Goal: Communication & Community: Answer question/provide support

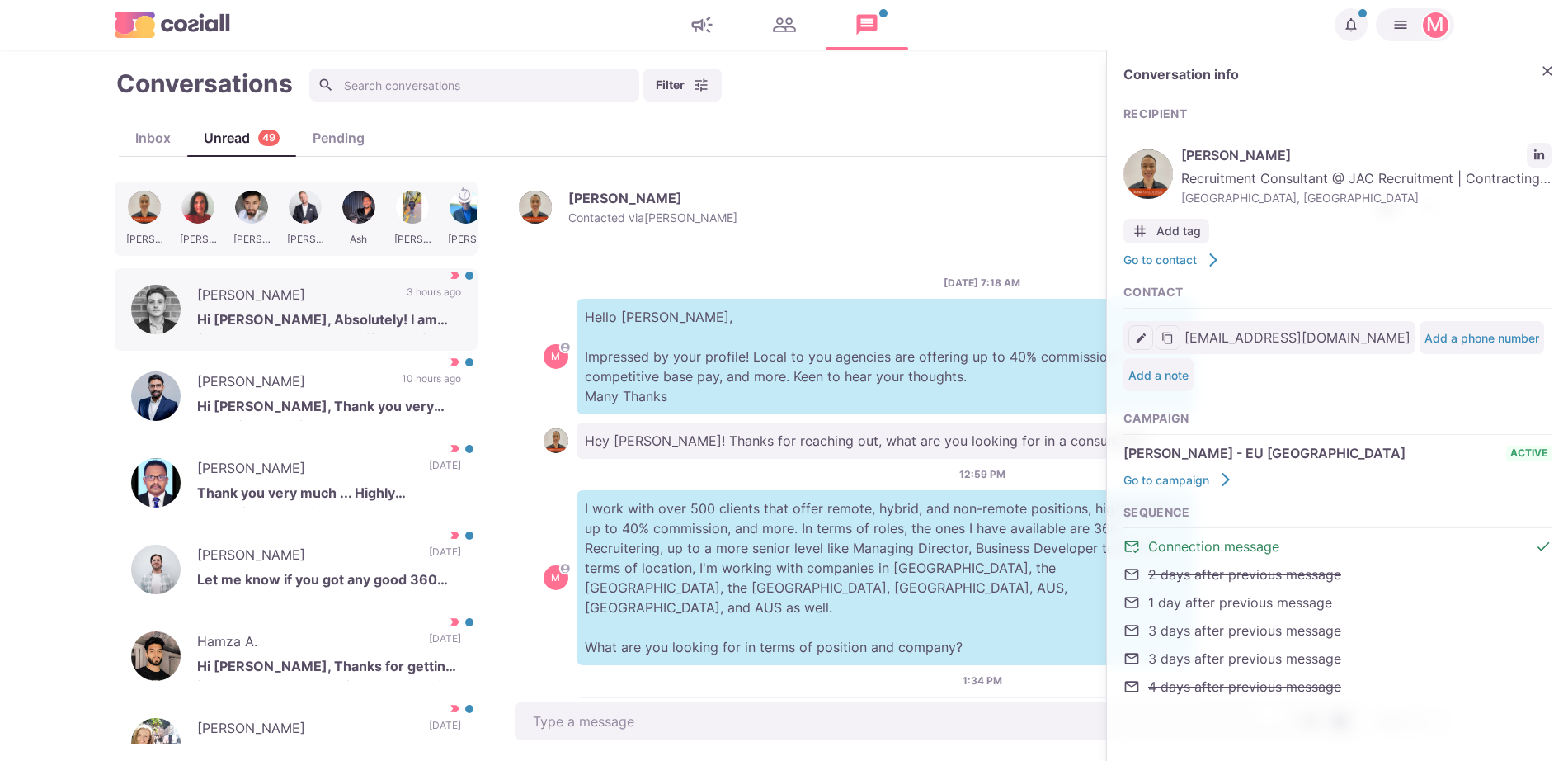
scroll to position [279, 0]
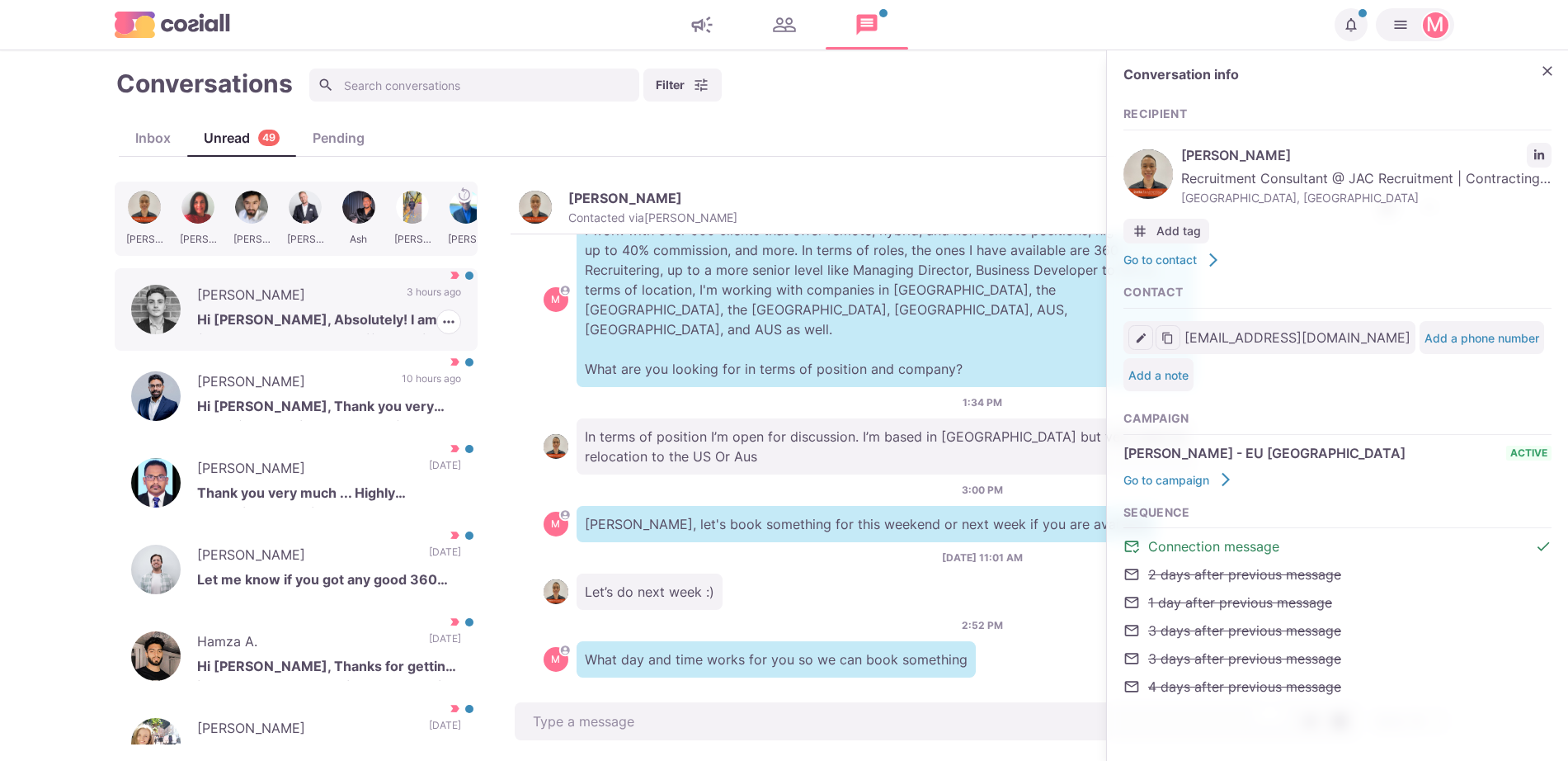
click at [407, 287] on p "3 hours ago" at bounding box center [434, 296] width 55 height 25
click at [440, 327] on icon "button" at bounding box center [448, 321] width 17 height 17
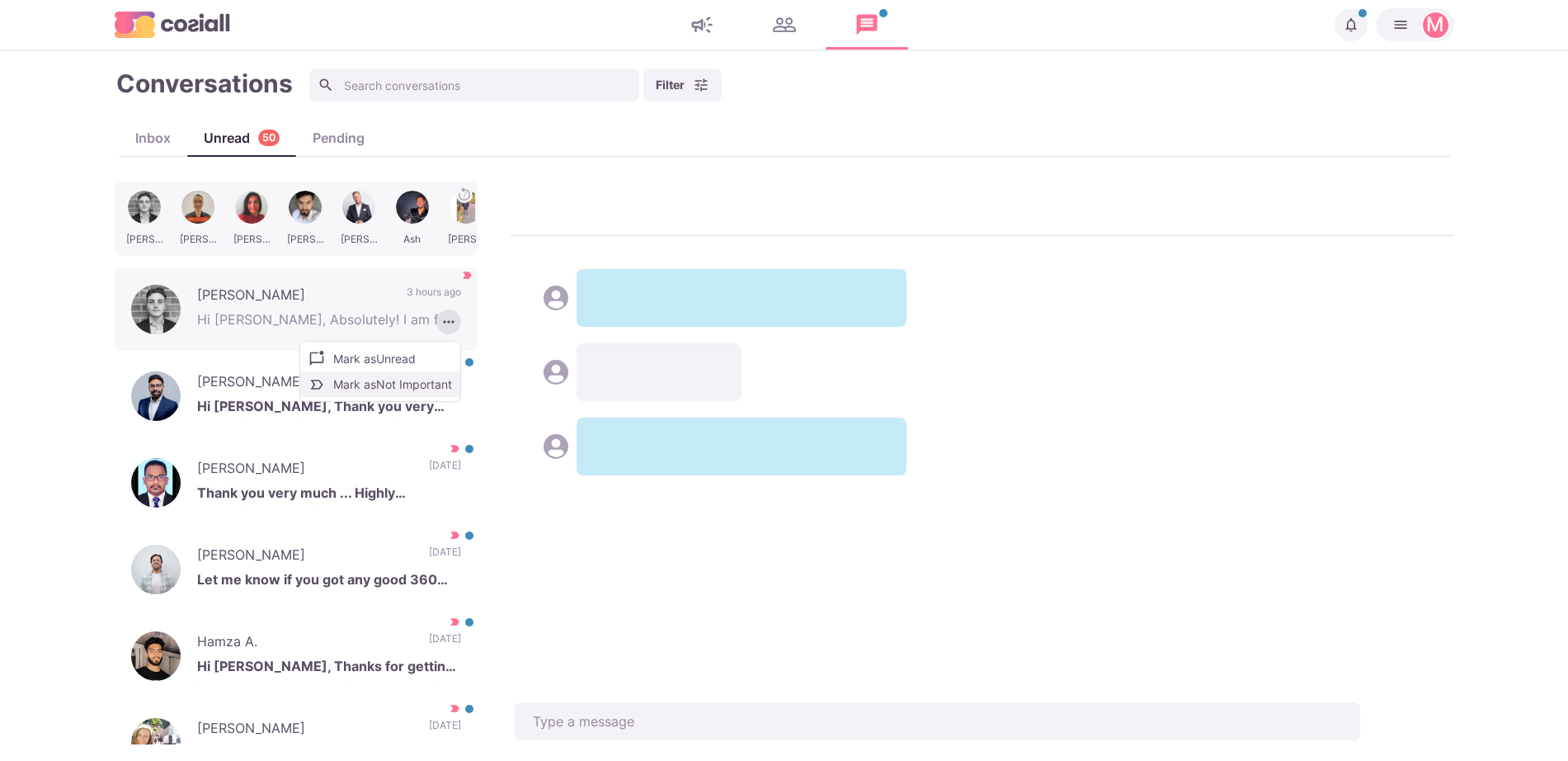
click at [375, 391] on button "Mark as Not Important" at bounding box center [380, 384] width 160 height 26
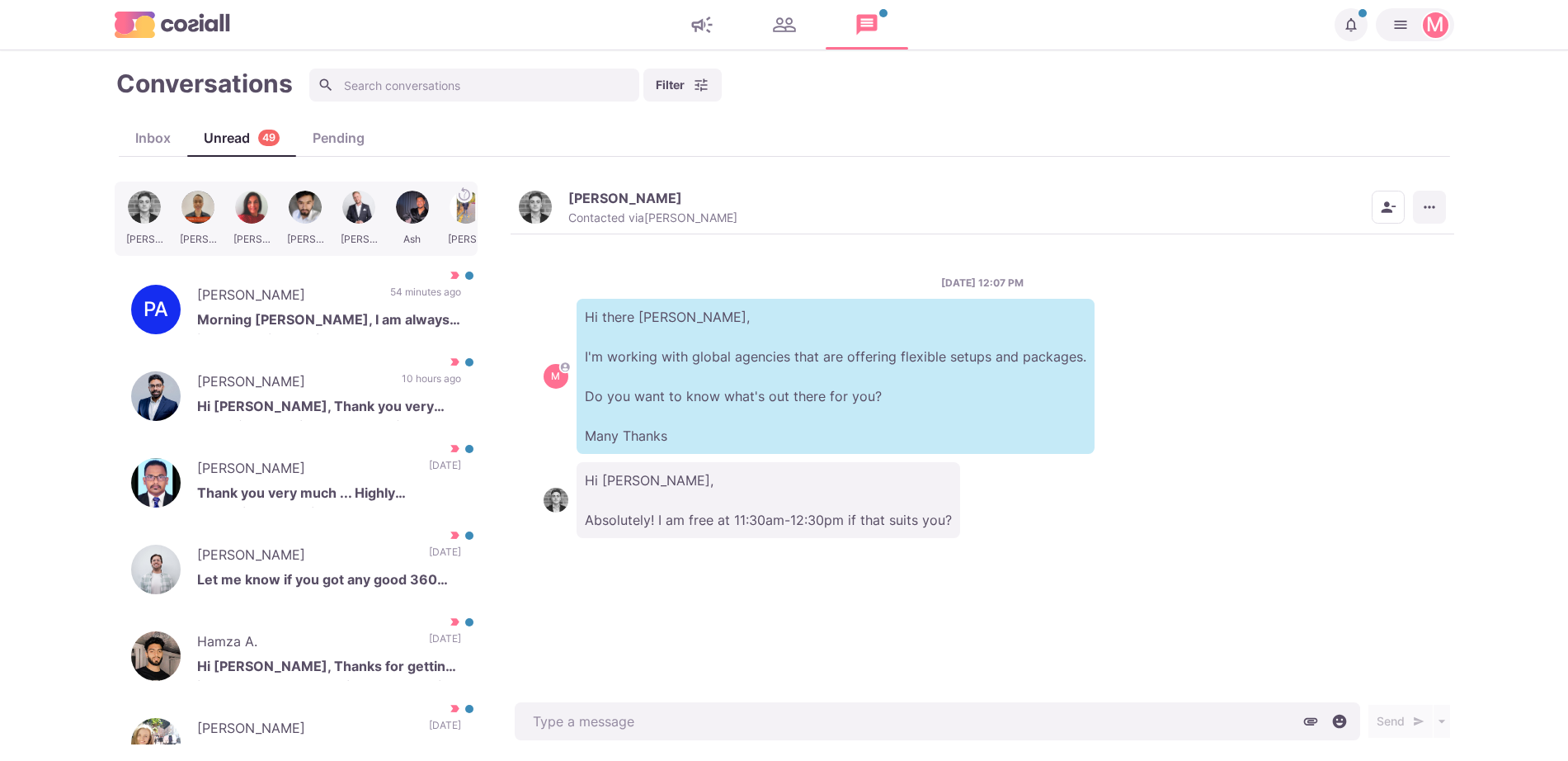
click at [1436, 199] on icon "More menu" at bounding box center [1429, 207] width 17 height 17
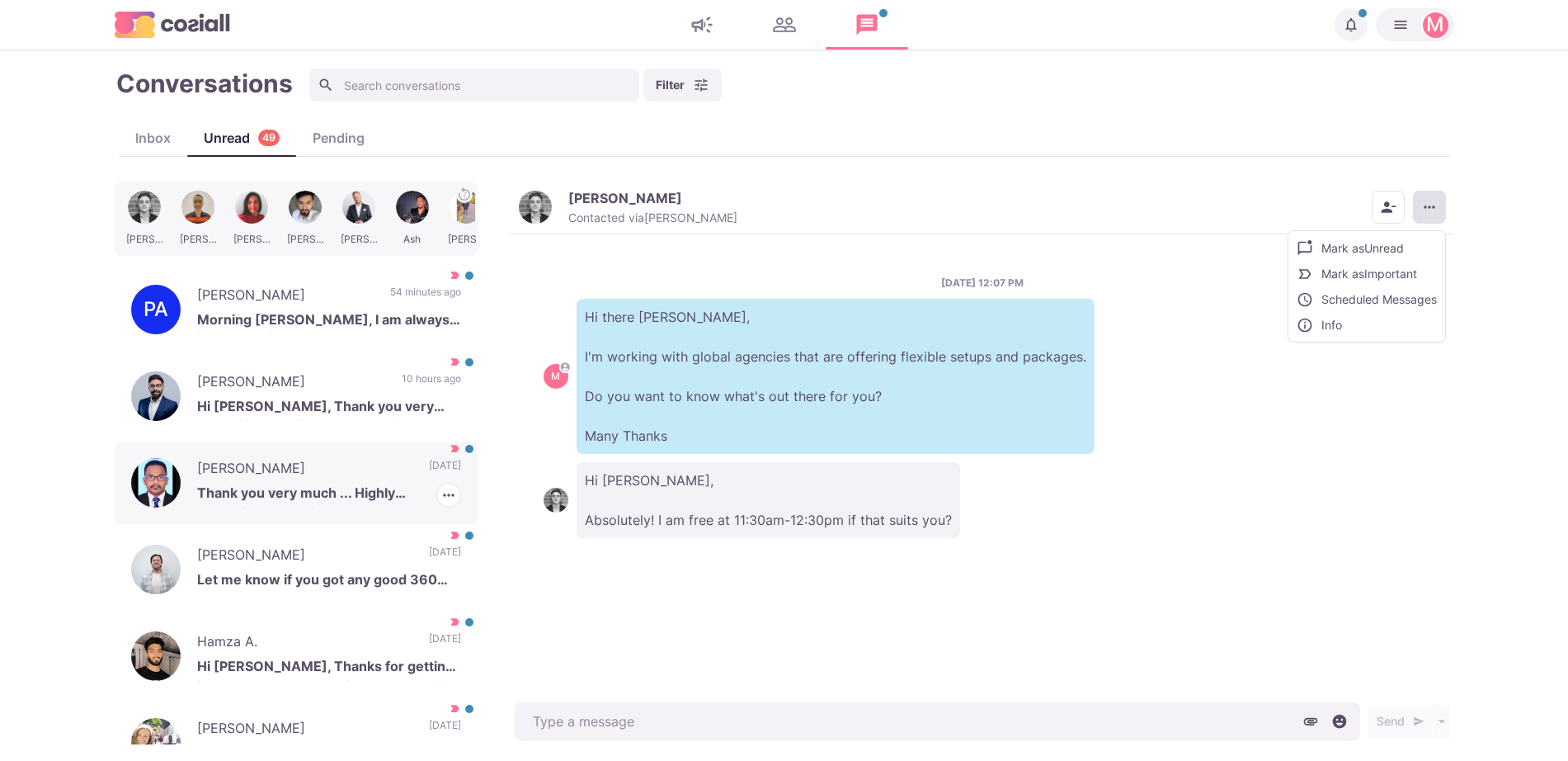
click at [375, 478] on div "[PERSON_NAME] Thank you very much ... Highly appreciated ... I will let you kno…" at bounding box center [295, 482] width 363 height 83
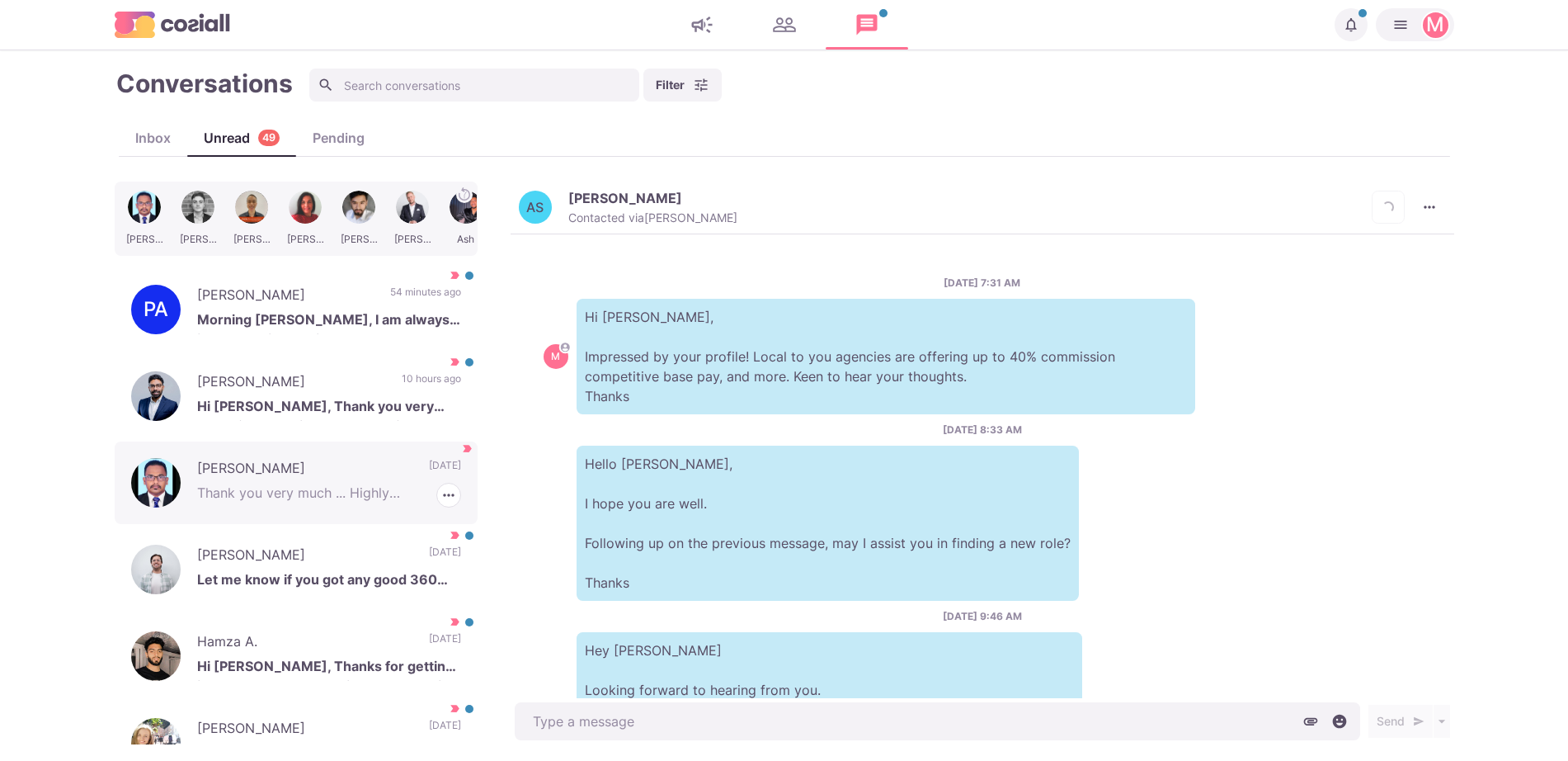
scroll to position [722, 0]
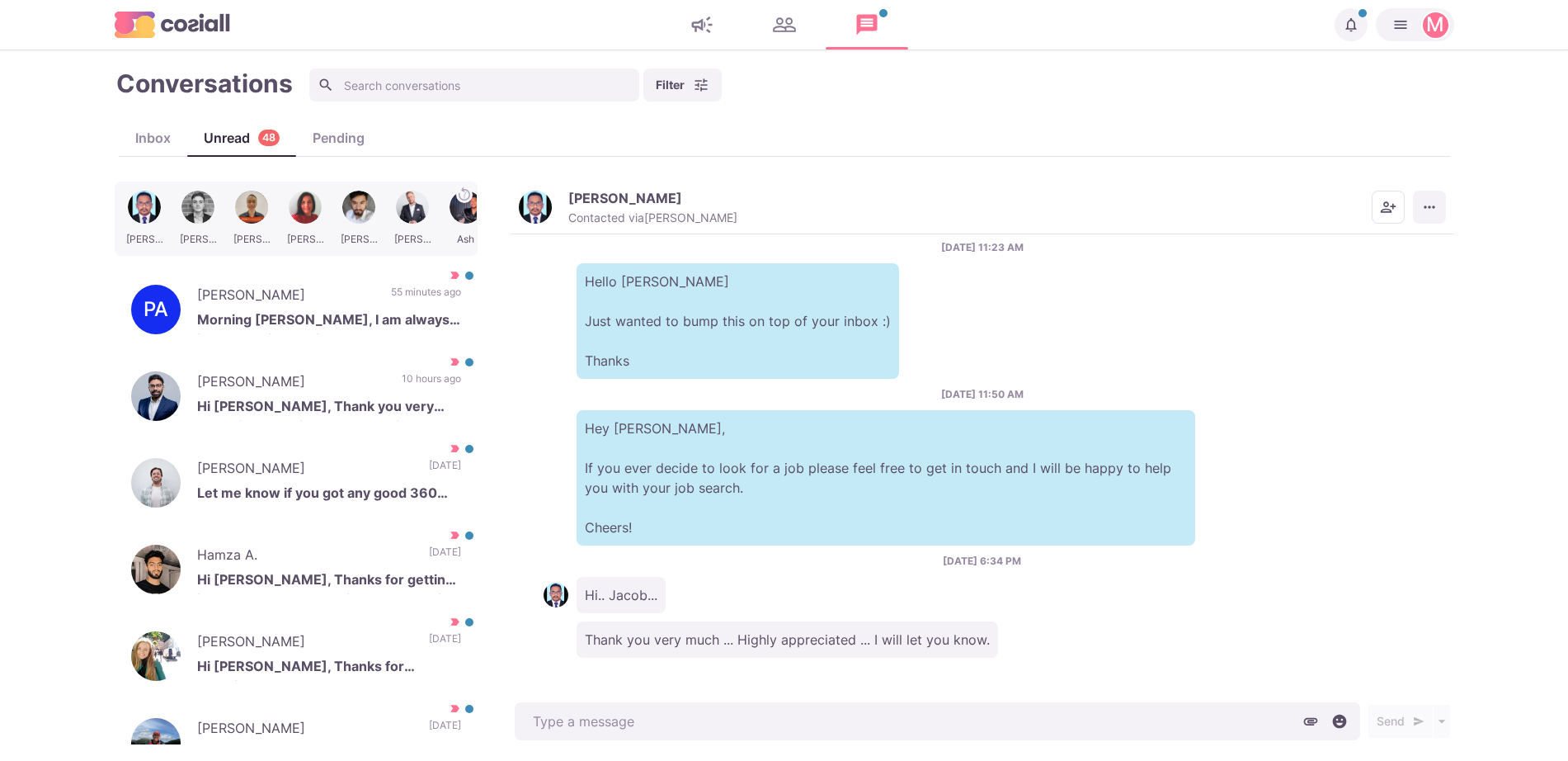
click at [1426, 193] on button "More menu" at bounding box center [1429, 207] width 33 height 33
click at [1388, 283] on button "Mark as Not Important" at bounding box center [1364, 274] width 160 height 26
click at [375, 399] on p "Hi [PERSON_NAME], Thank you very much for your kind words and for considering m…" at bounding box center [328, 408] width 263 height 25
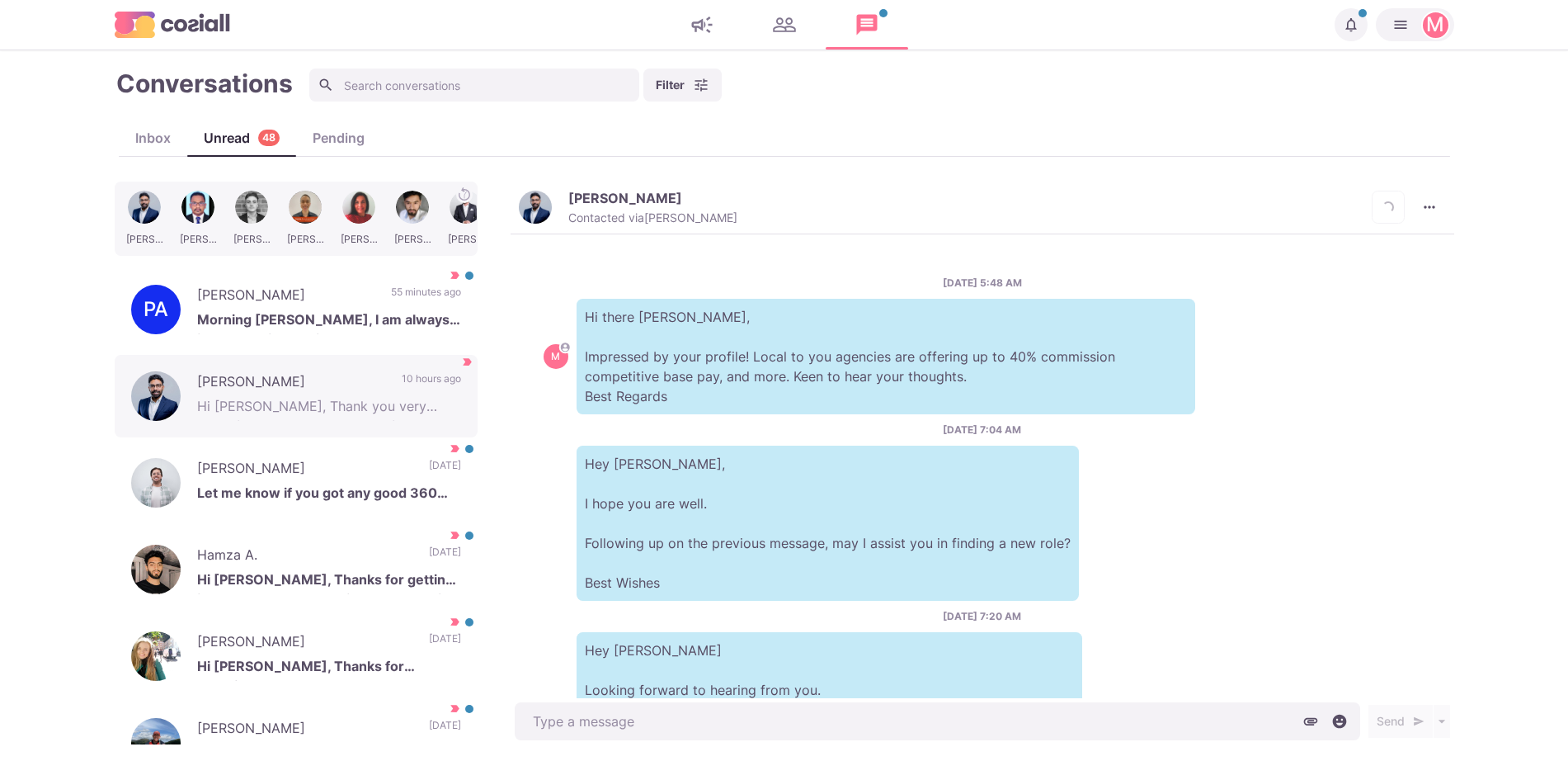
scroll to position [455, 0]
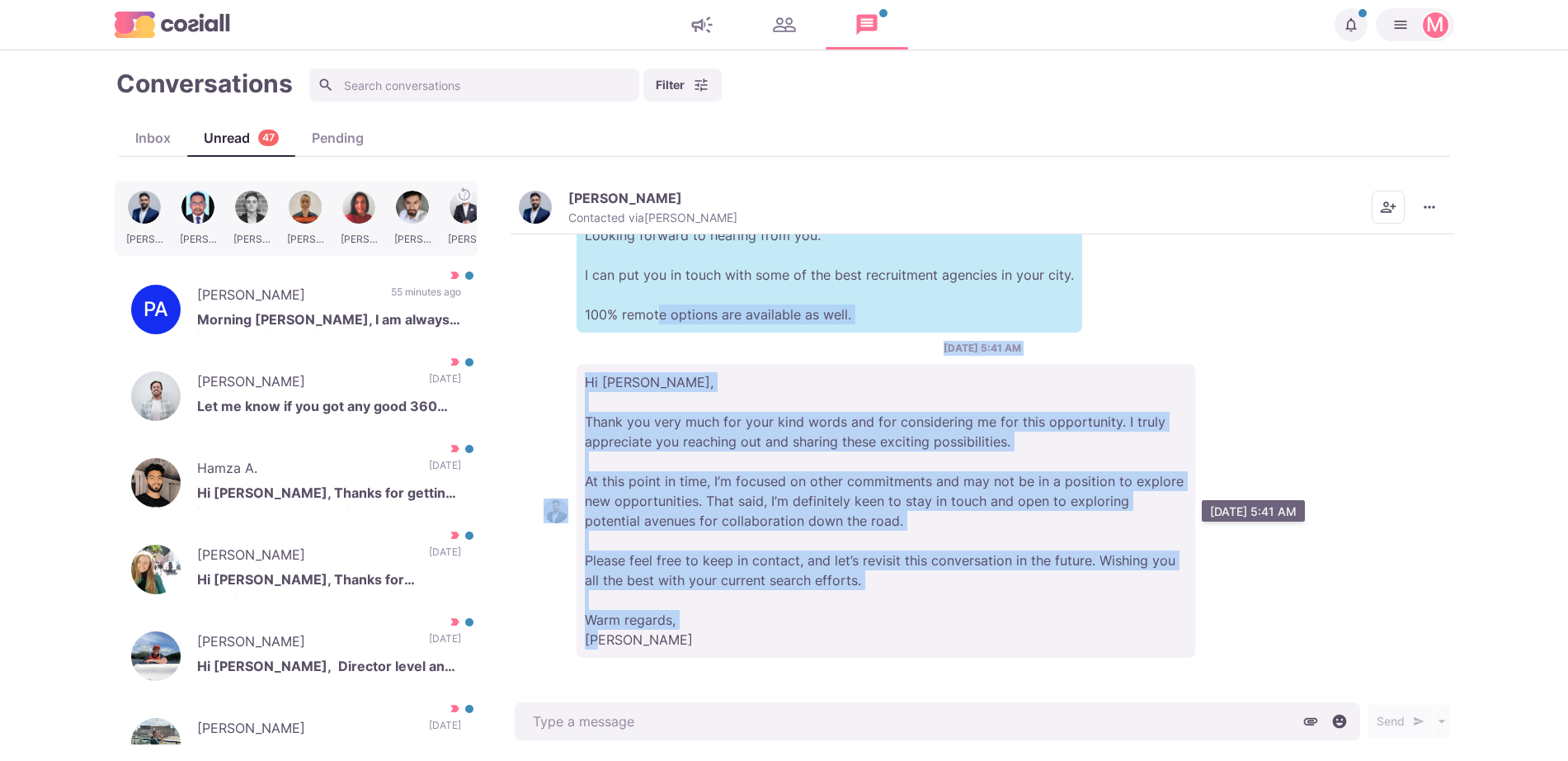
drag, startPoint x: 711, startPoint y: 328, endPoint x: 850, endPoint y: 635, distance: 337.0
click at [850, 635] on div "[DATE] 5:48 AM M Hi there [PERSON_NAME], Impressed by your profile! Local to yo…" at bounding box center [982, 467] width 944 height 465
click at [850, 635] on p "Hi [PERSON_NAME], Thank you very much for your kind words and for considering m…" at bounding box center [886, 510] width 618 height 293
drag, startPoint x: 677, startPoint y: 647, endPoint x: 536, endPoint y: 353, distance: 326.1
click at [536, 353] on div "[DATE] 5:48 AM M Hi there [PERSON_NAME], Impressed by your profile! Local to yo…" at bounding box center [982, 467] width 944 height 465
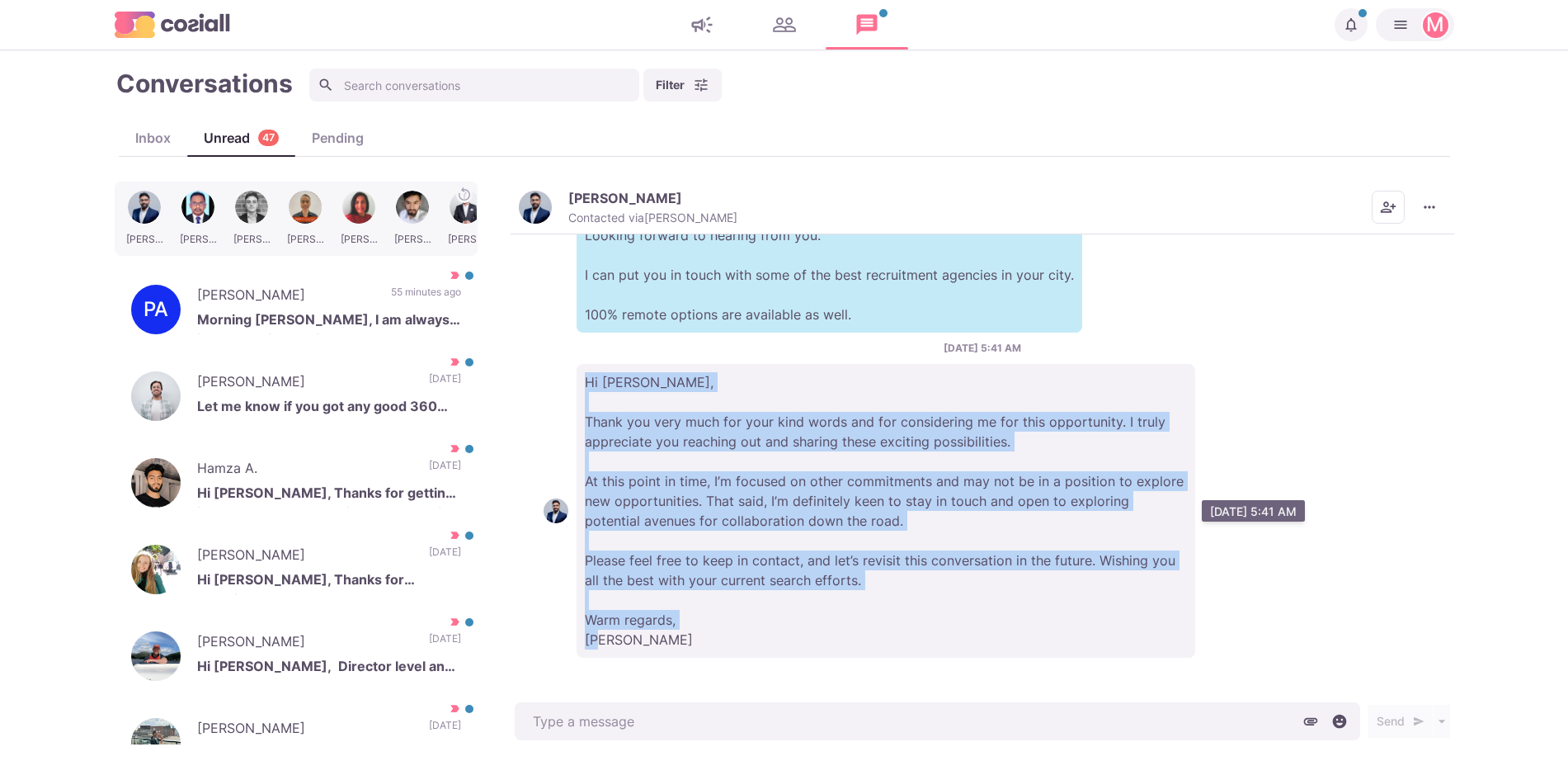
click at [579, 372] on p "Hi [PERSON_NAME], Thank you very much for your kind words and for considering m…" at bounding box center [886, 510] width 618 height 293
drag, startPoint x: 646, startPoint y: 369, endPoint x: 925, endPoint y: 639, distance: 388.3
click at [925, 639] on p "Hi [PERSON_NAME], Thank you very much for your kind words and for considering m…" at bounding box center [886, 510] width 618 height 293
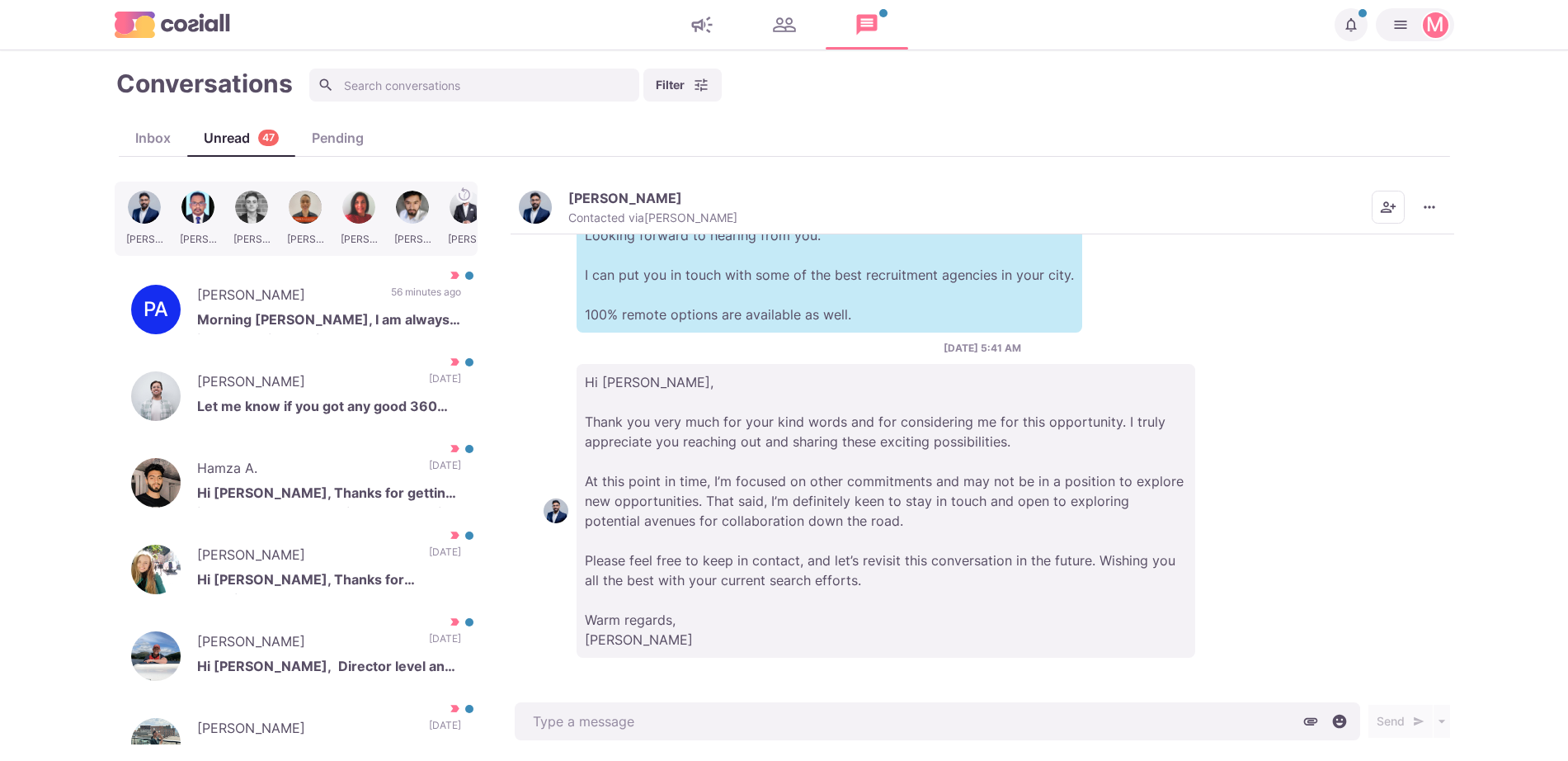
click at [1443, 189] on div "[PERSON_NAME] Contacted via [PERSON_NAME] [PERSON_NAME] as Unread Mark as Not I…" at bounding box center [982, 208] width 944 height 53
click at [1429, 200] on icon "More menu" at bounding box center [1429, 207] width 17 height 17
click at [1344, 279] on button "Mark as Not Important" at bounding box center [1364, 274] width 160 height 26
click at [537, 196] on img "button" at bounding box center [535, 207] width 33 height 33
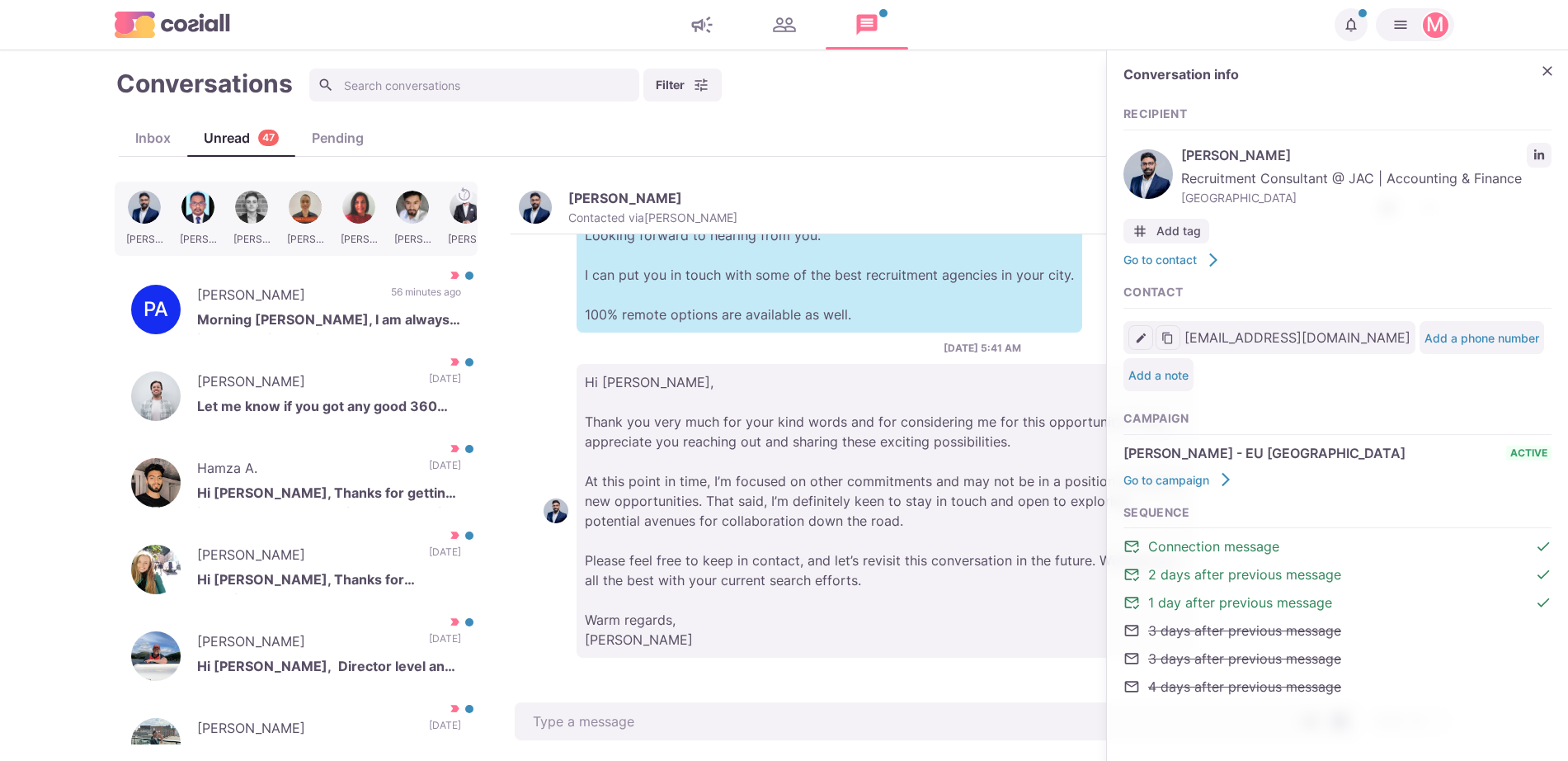
click at [1527, 155] on link "LinkedIn profile link" at bounding box center [1539, 155] width 25 height 25
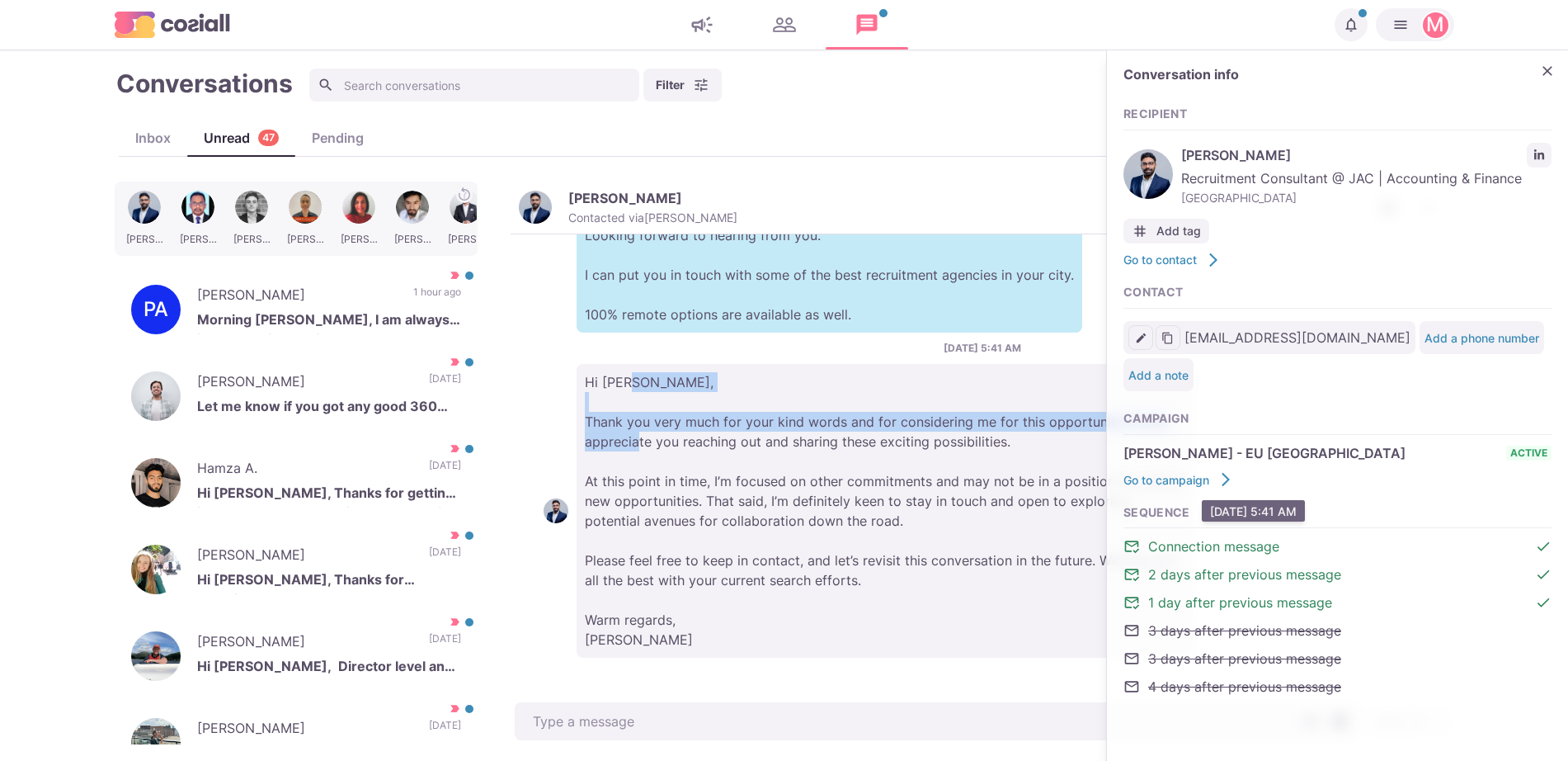
click at [698, 439] on p "Hi [PERSON_NAME], Thank you very much for your kind words and for considering m…" at bounding box center [886, 510] width 618 height 293
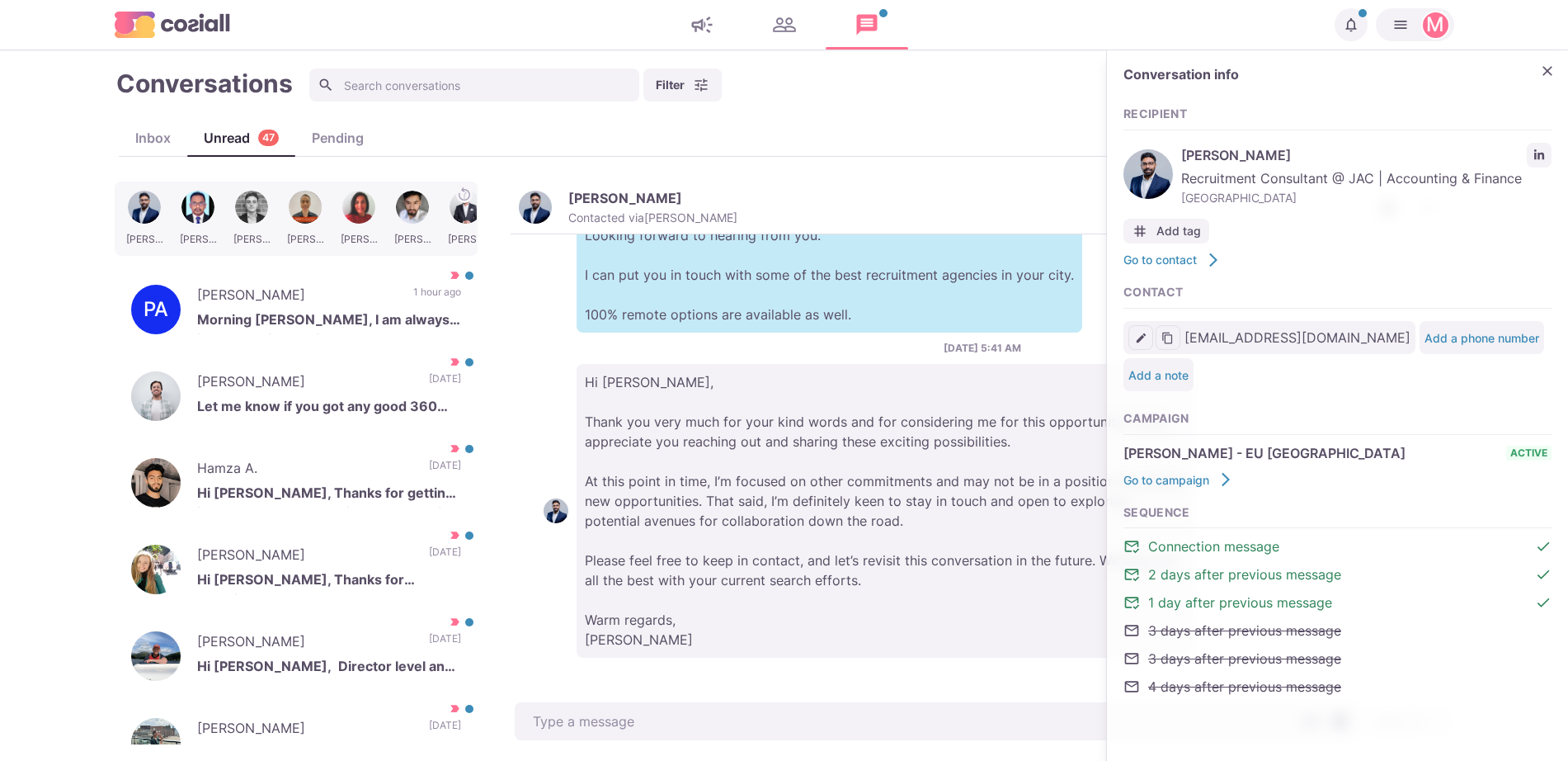
click at [735, 453] on p "Hi [PERSON_NAME], Thank you very much for your kind words and for considering m…" at bounding box center [886, 510] width 618 height 293
click at [1545, 73] on icon "Close" at bounding box center [1547, 71] width 10 height 10
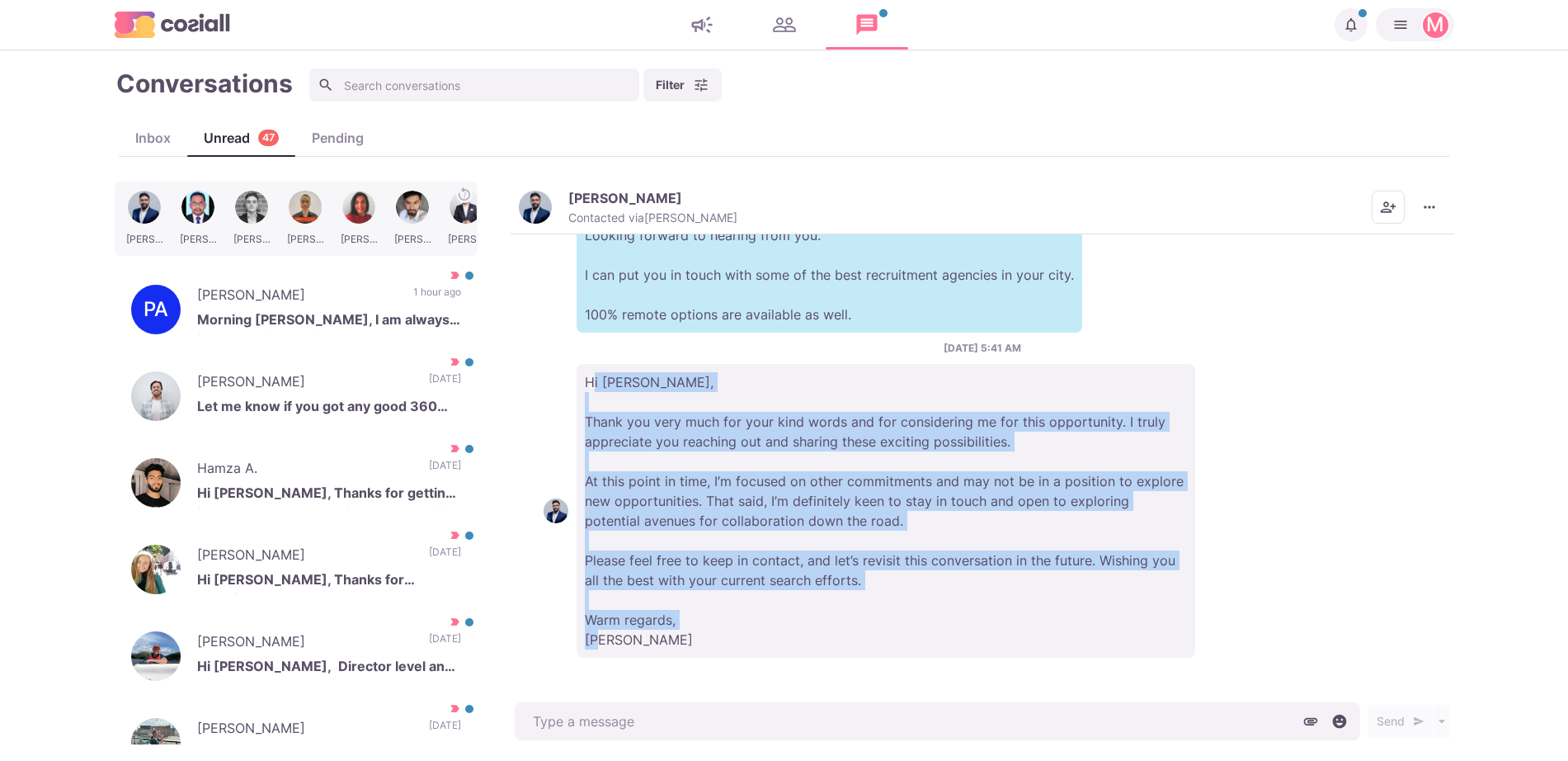
drag, startPoint x: 879, startPoint y: 661, endPoint x: 591, endPoint y: 346, distance: 426.8
click at [591, 346] on div "[DATE] 5:48 AM M Hi there [PERSON_NAME], Impressed by your profile! Local to yo…" at bounding box center [982, 467] width 944 height 465
click at [591, 346] on div "[DATE] 5:41 AM Hi [PERSON_NAME], Thank you very much for your kind words and fo…" at bounding box center [982, 499] width 878 height 317
drag, startPoint x: 550, startPoint y: 362, endPoint x: 740, endPoint y: 584, distance: 292.2
click at [739, 581] on div "[DATE] 5:41 AM Hi [PERSON_NAME], Thank you very much for your kind words and fo…" at bounding box center [982, 499] width 878 height 317
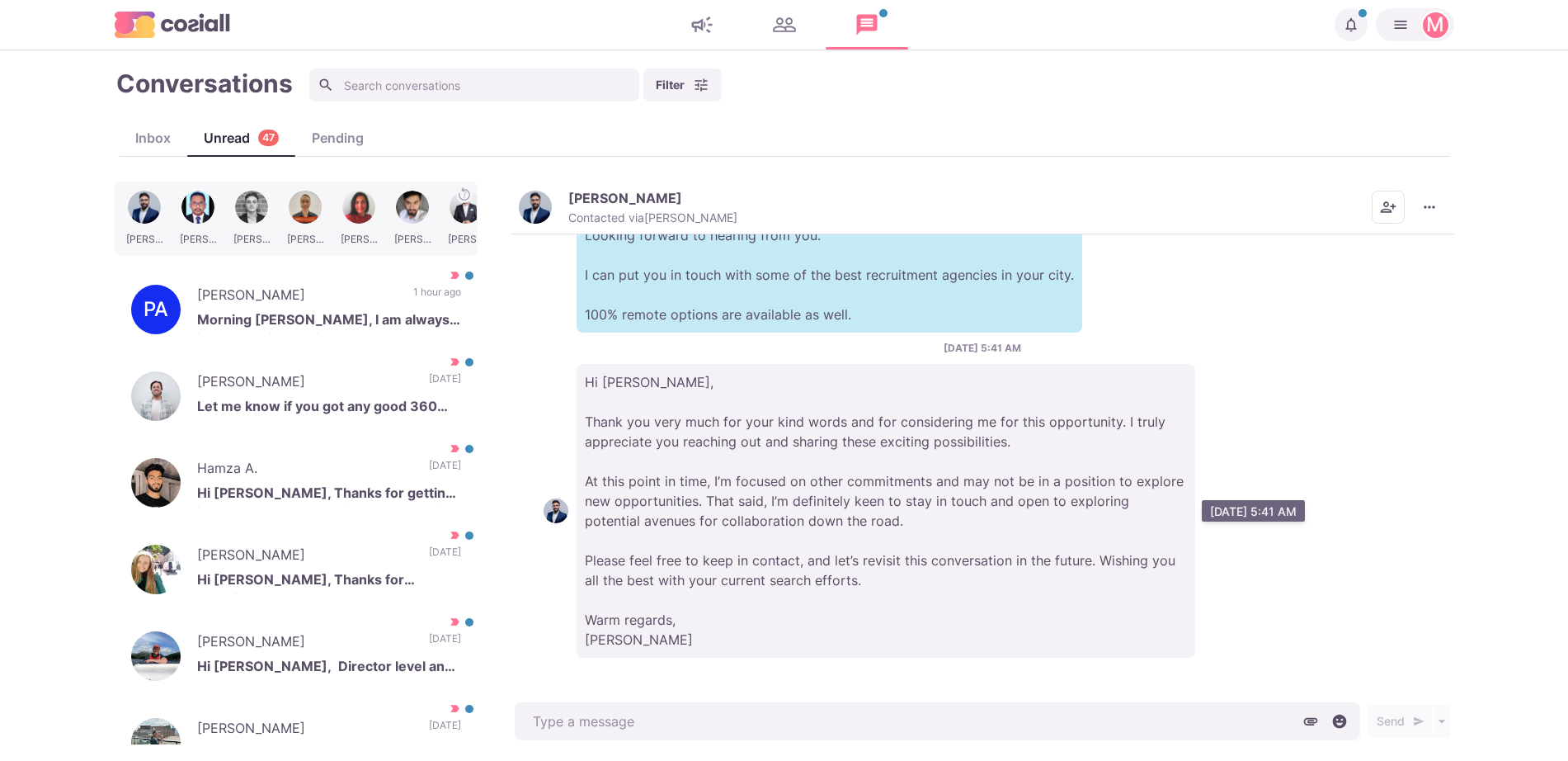
click at [742, 587] on p "Hi [PERSON_NAME], Thank you very much for your kind words and for considering m…" at bounding box center [886, 510] width 618 height 293
click at [883, 596] on p "Hi [PERSON_NAME], Thank you very much for your kind words and for considering m…" at bounding box center [886, 510] width 618 height 293
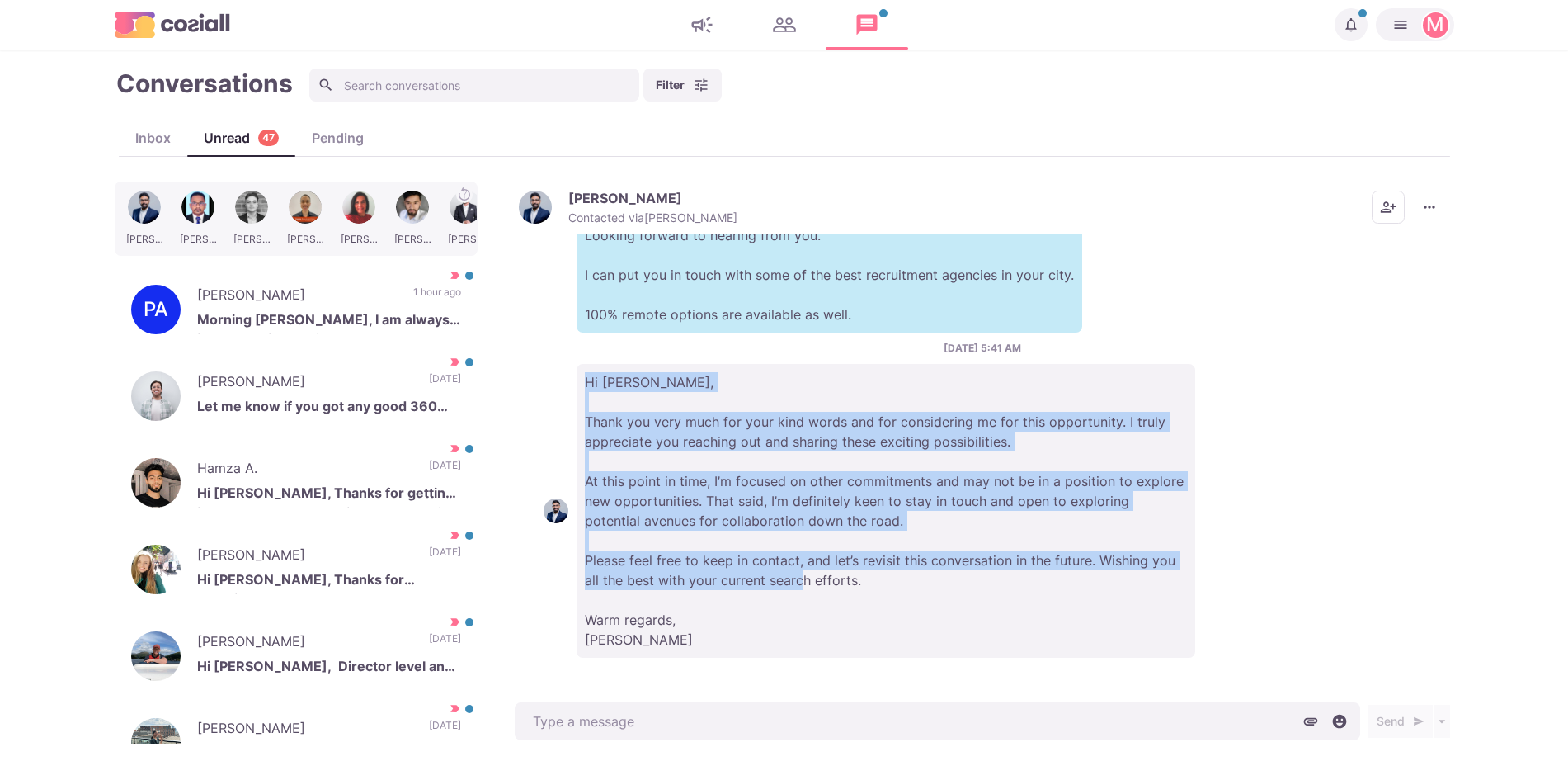
drag, startPoint x: 874, startPoint y: 588, endPoint x: 637, endPoint y: 426, distance: 287.1
click at [566, 389] on div "Hi [PERSON_NAME], Thank you very much for your kind words and for considering m…" at bounding box center [982, 510] width 878 height 293
click at [649, 430] on p "Hi [PERSON_NAME], Thank you very much for your kind words and for considering m…" at bounding box center [886, 510] width 618 height 293
drag, startPoint x: 579, startPoint y: 406, endPoint x: 1017, endPoint y: 591, distance: 475.5
click at [1017, 591] on p "Hi [PERSON_NAME], Thank you very much for your kind words and for considering m…" at bounding box center [886, 510] width 618 height 293
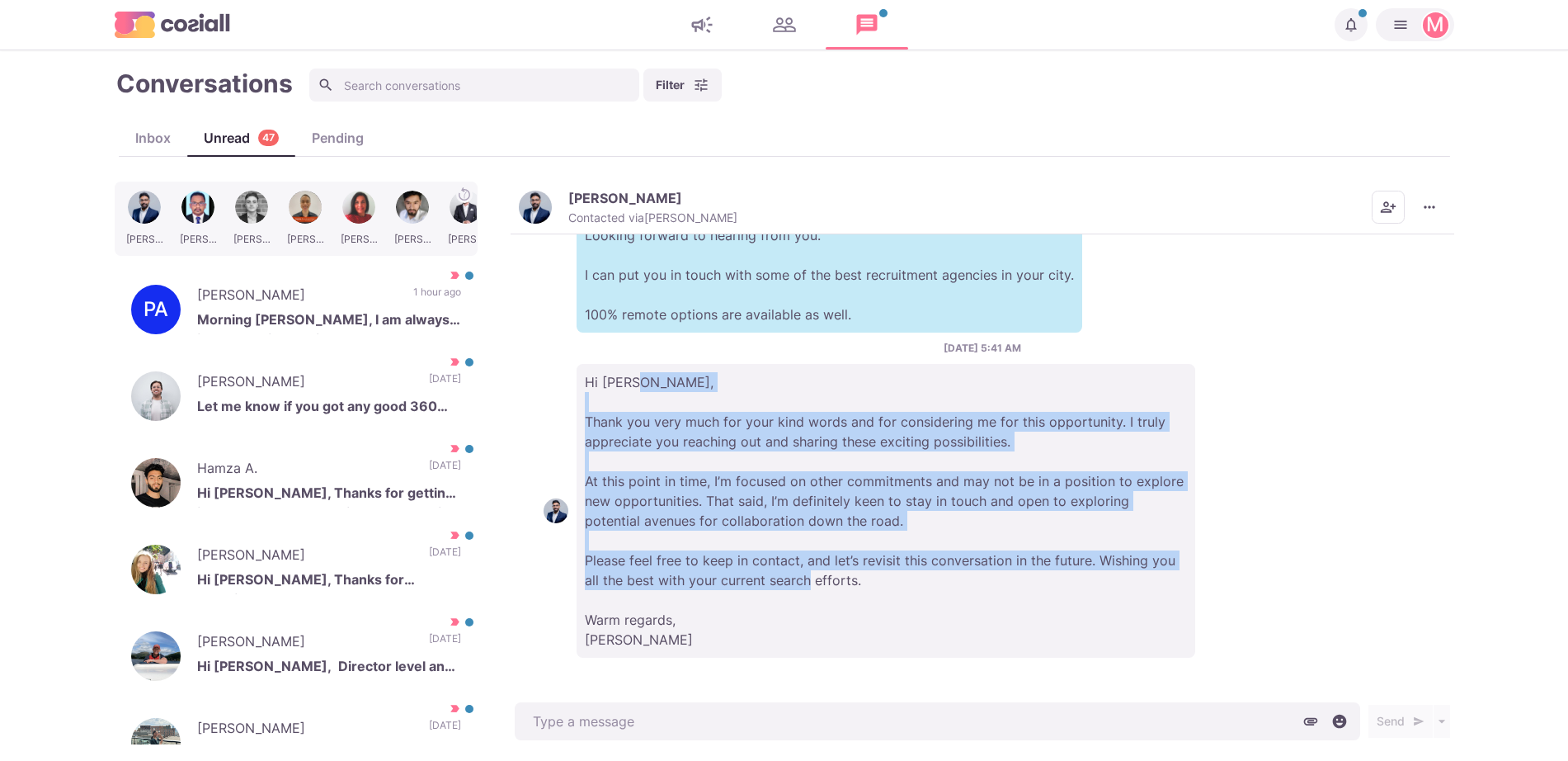
click at [1017, 591] on p "Hi [PERSON_NAME], Thank you very much for your kind words and for considering m…" at bounding box center [886, 510] width 618 height 293
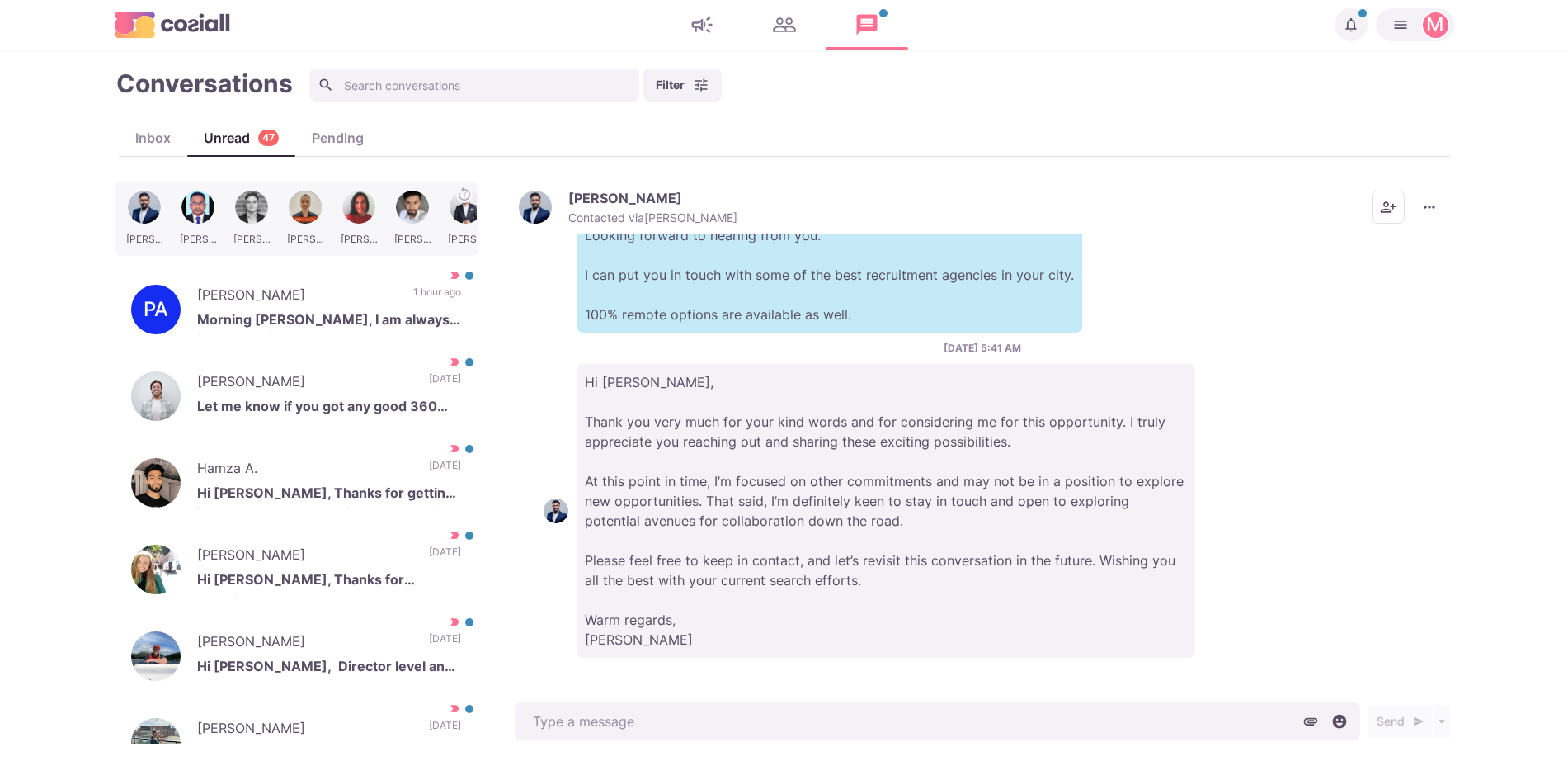
click at [737, 531] on p "Hi [PERSON_NAME], Thank you very much for your kind words and for considering m…" at bounding box center [886, 510] width 618 height 293
click at [728, 531] on p "Hi [PERSON_NAME], Thank you very much for your kind words and for considering m…" at bounding box center [886, 510] width 618 height 293
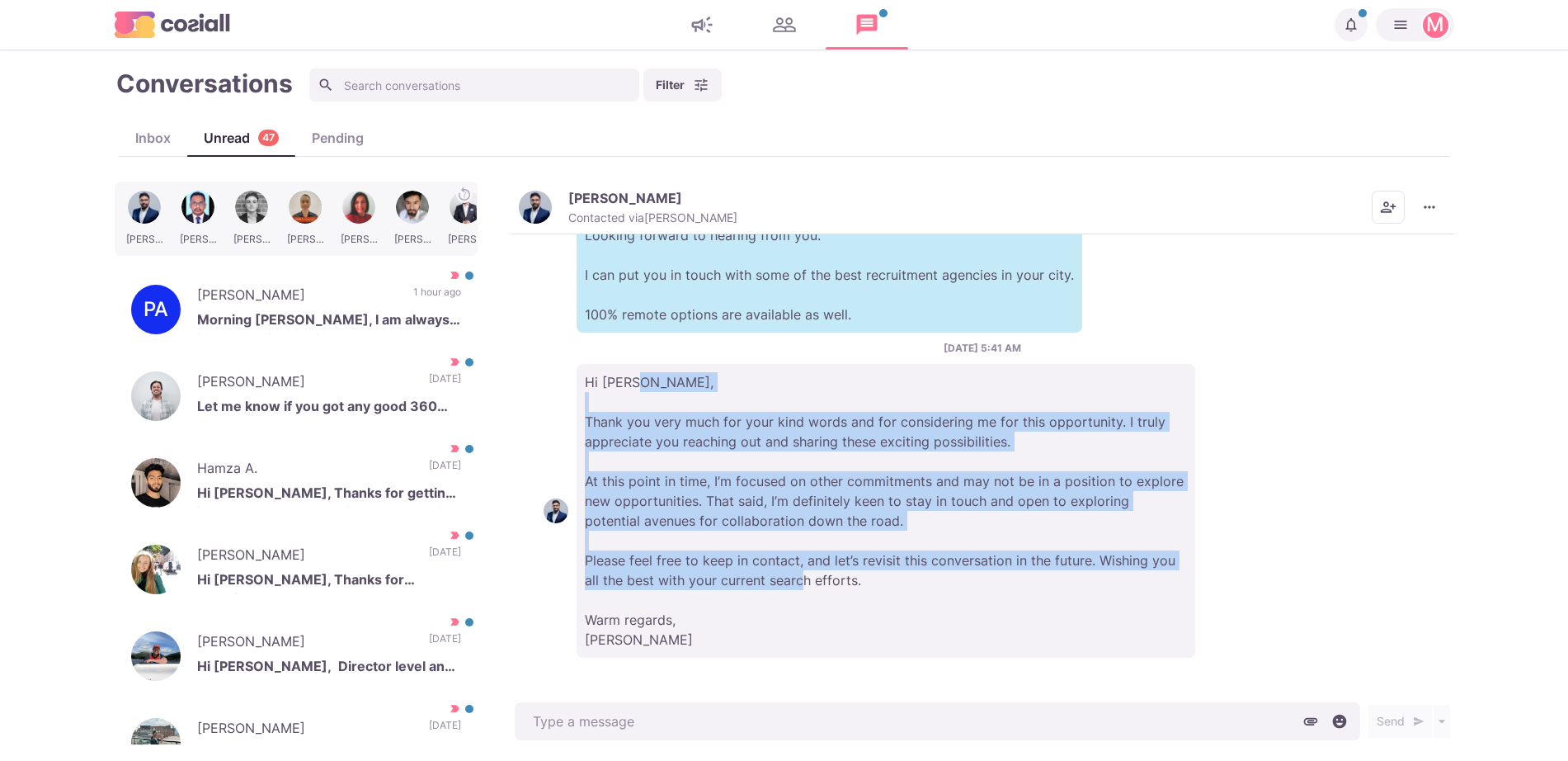
drag, startPoint x: 714, startPoint y: 404, endPoint x: 966, endPoint y: 579, distance: 306.8
click at [966, 579] on p "Hi [PERSON_NAME], Thank you very much for your kind words and for considering m…" at bounding box center [886, 510] width 618 height 293
drag, startPoint x: 939, startPoint y: 573, endPoint x: 531, endPoint y: 415, distance: 437.5
click at [531, 415] on div "[DATE] 5:48 AM M Hi there [PERSON_NAME], Impressed by your profile! Local to yo…" at bounding box center [982, 467] width 944 height 465
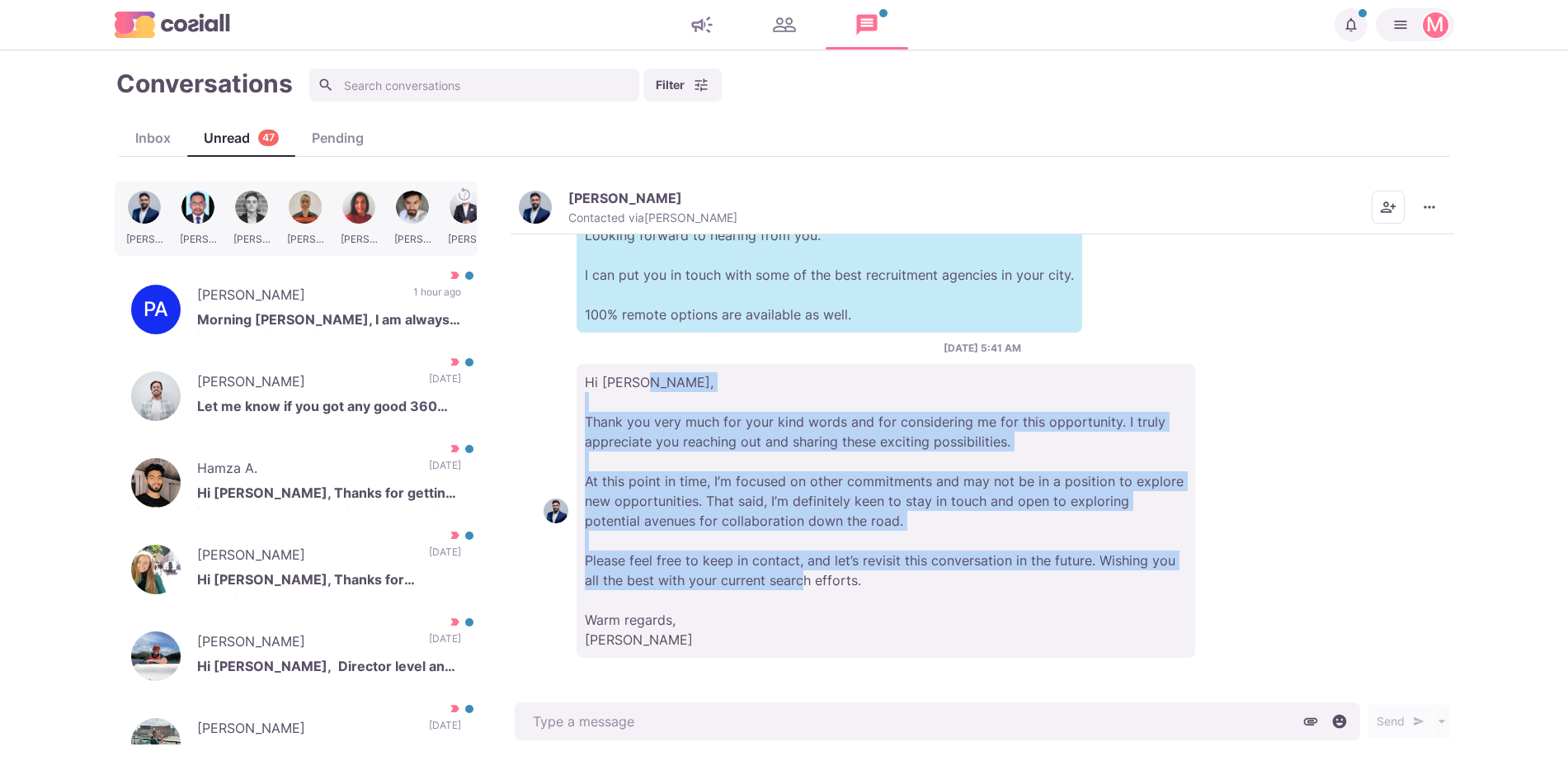
click at [531, 415] on div "[DATE] 5:48 AM M Hi there [PERSON_NAME], Impressed by your profile! Local to yo…" at bounding box center [982, 467] width 944 height 465
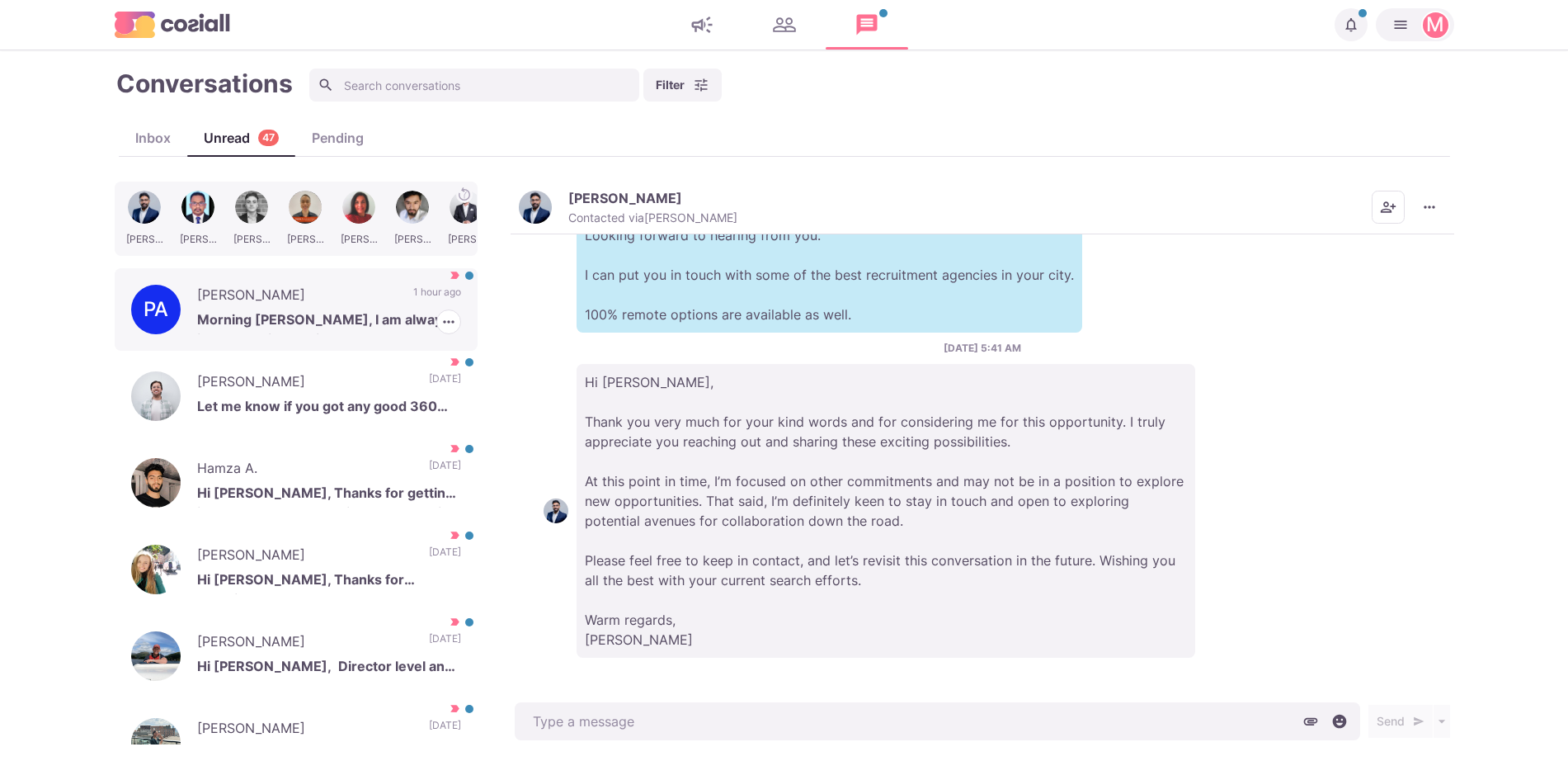
click at [397, 320] on p "Morning [PERSON_NAME], I am always interested in learning about what opportunit…" at bounding box center [328, 321] width 263 height 25
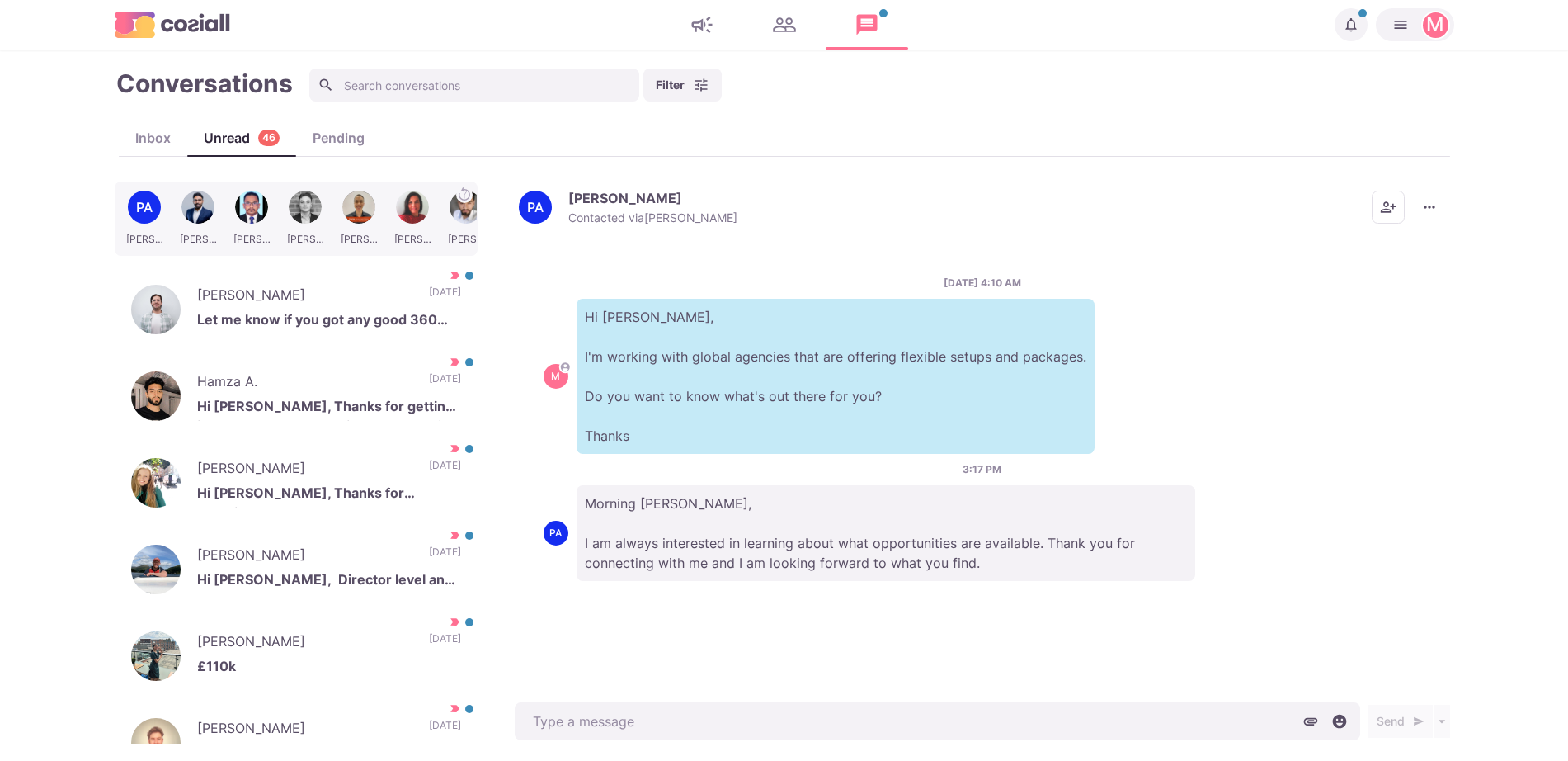
click at [903, 377] on p "Hi [PERSON_NAME], I'm working with global agencies that are offering flexible s…" at bounding box center [835, 376] width 518 height 155
click at [852, 531] on p "Morning [PERSON_NAME], I am always interested in learning about what opportunit…" at bounding box center [886, 533] width 618 height 95
click at [979, 536] on p "Morning [PERSON_NAME], I am always interested in learning about what opportunit…" at bounding box center [886, 533] width 618 height 95
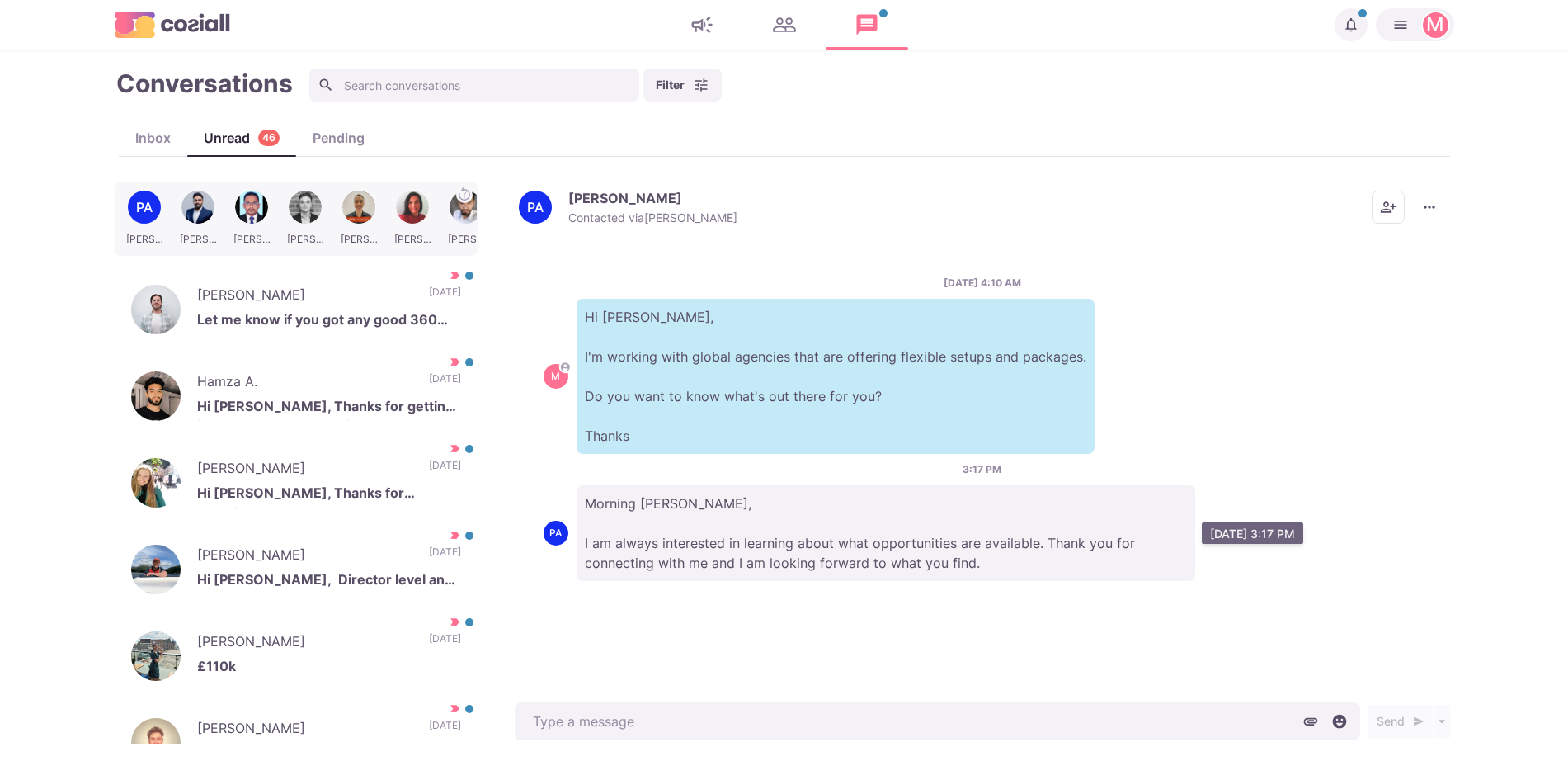
click at [1023, 517] on p "Morning [PERSON_NAME], I am always interested in learning about what opportunit…" at bounding box center [886, 533] width 618 height 95
drag, startPoint x: 1008, startPoint y: 555, endPoint x: 733, endPoint y: 606, distance: 279.7
click at [733, 606] on div "[DATE] 4:10 AM M Hi [PERSON_NAME], I'm working with global agencies that are of…" at bounding box center [982, 467] width 944 height 465
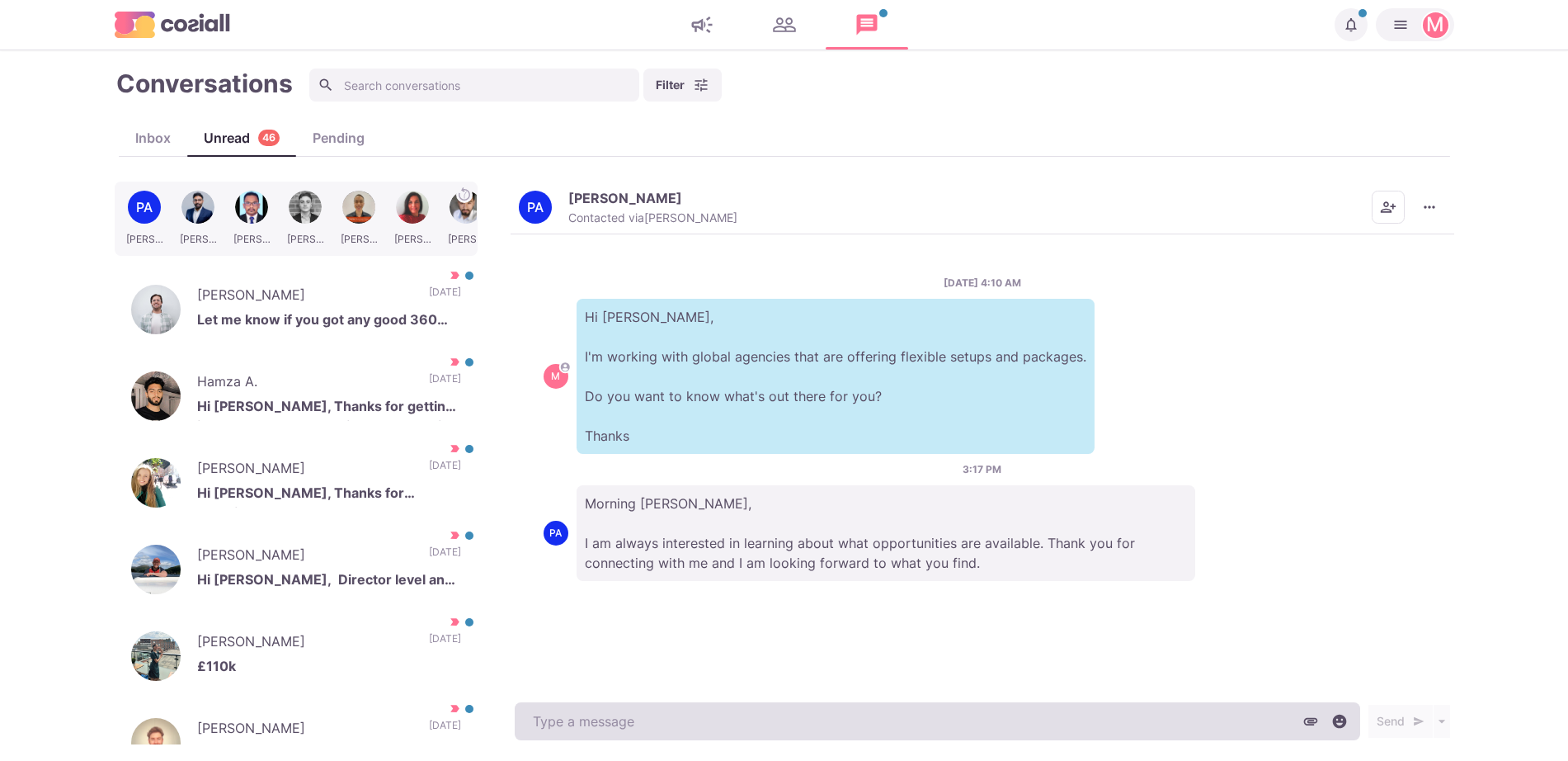
click at [882, 720] on textarea at bounding box center [938, 721] width 845 height 38
click at [882, 720] on textarea "To enrich screen reader interactions, please activate Accessibility in Grammarl…" at bounding box center [938, 721] width 845 height 38
type textarea "x"
type textarea "H"
type textarea "x"
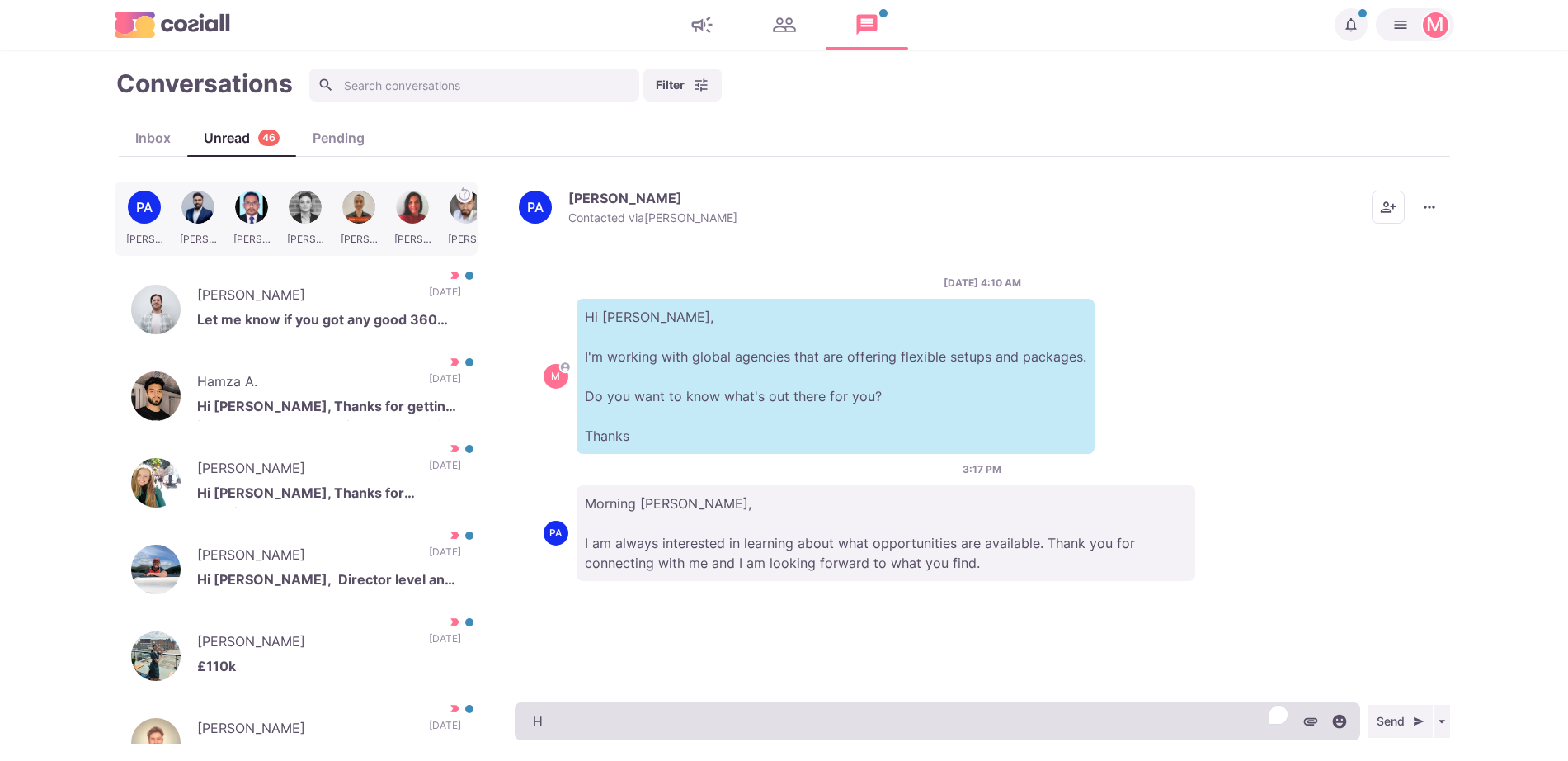
type textarea "He"
type textarea "x"
type textarea "Hey"
type textarea "x"
type textarea "Hey P"
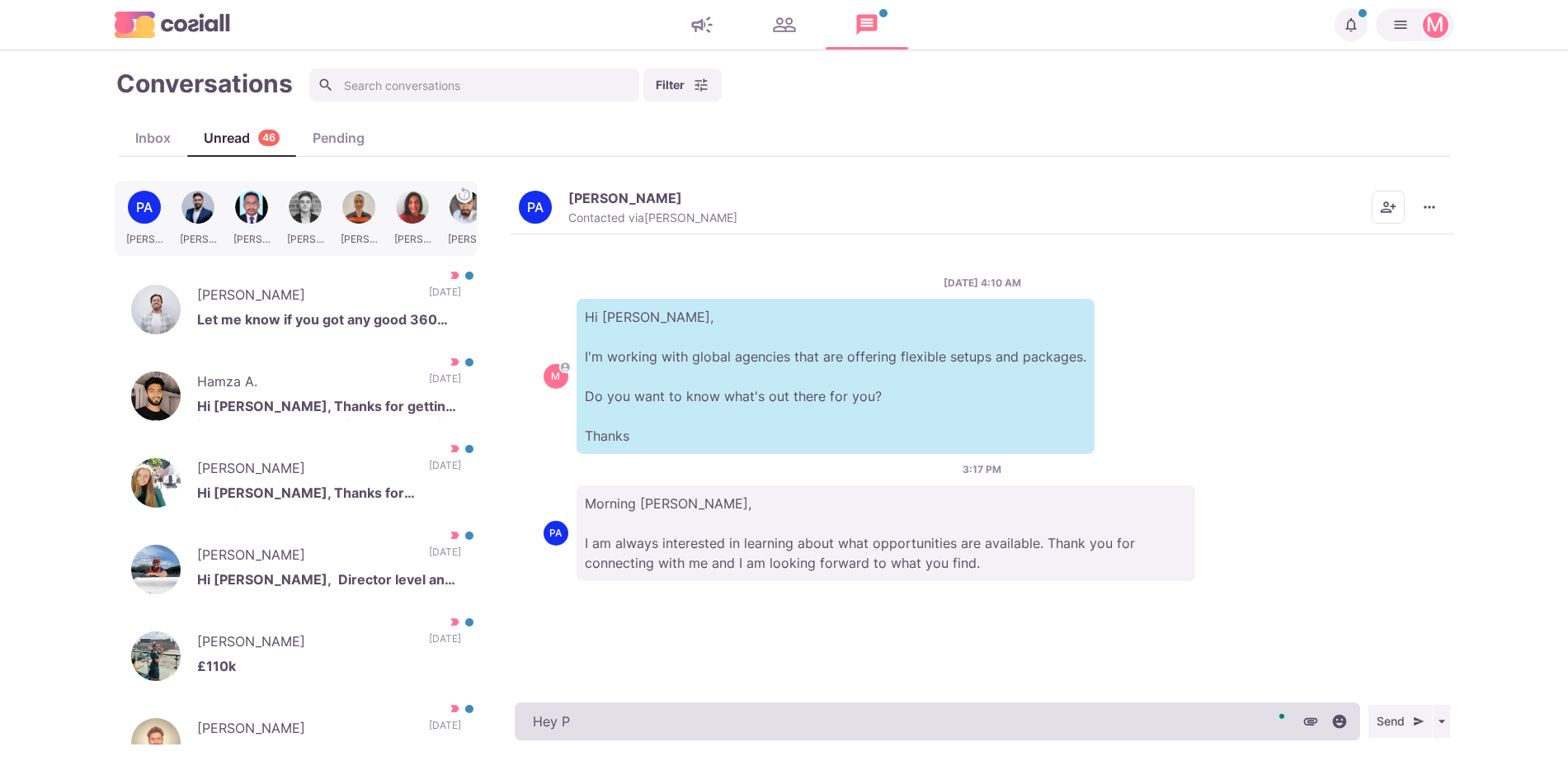
type textarea "x"
type textarea "Hey Pe"
type textarea "x"
type textarea "Hey [PERSON_NAME]"
type textarea "x"
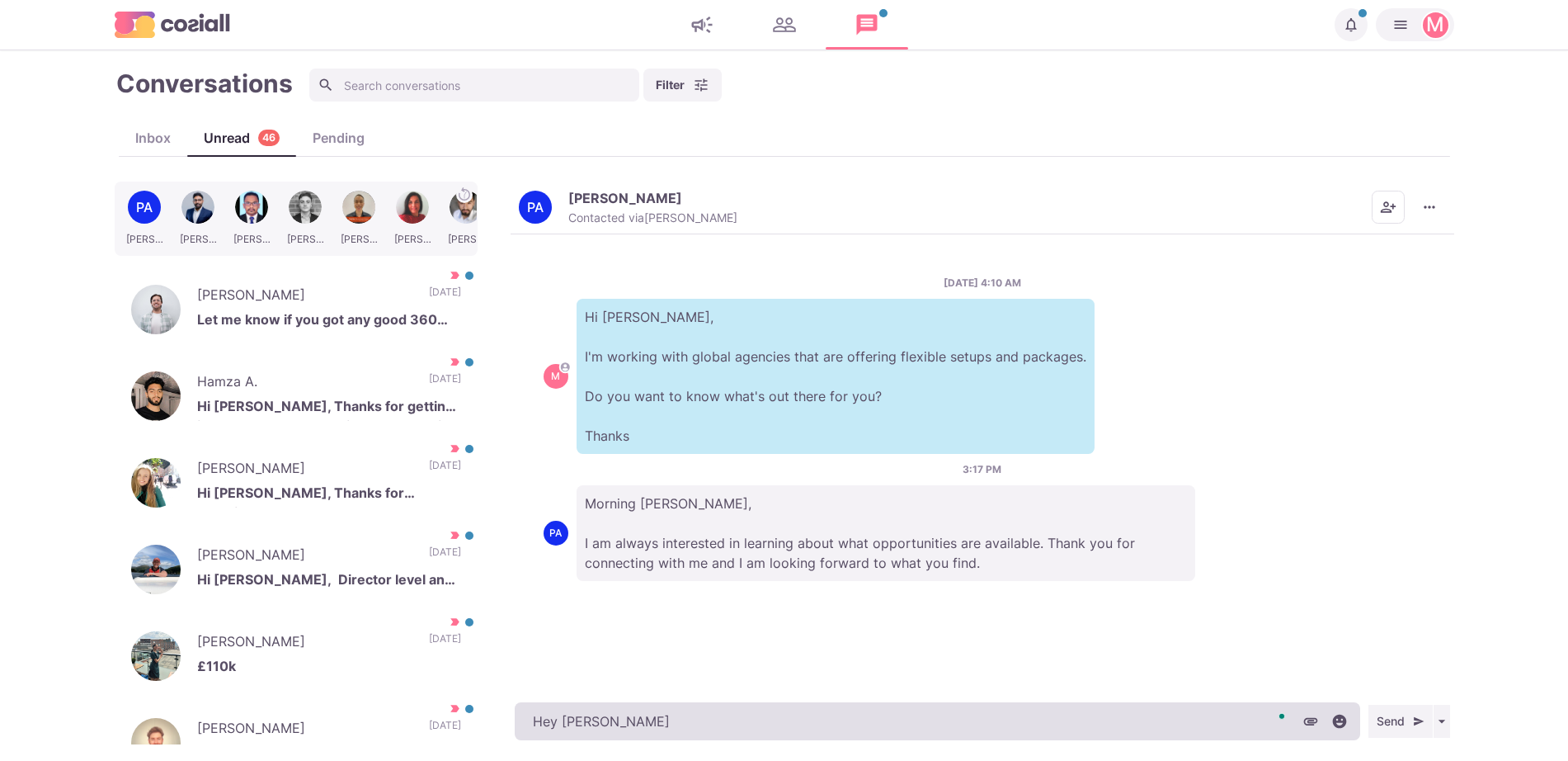
type textarea "Hey [PERSON_NAME]"
type textarea "x"
type textarea "Hey [PERSON_NAME],"
type textarea "x"
type textarea "Hey [PERSON_NAME],"
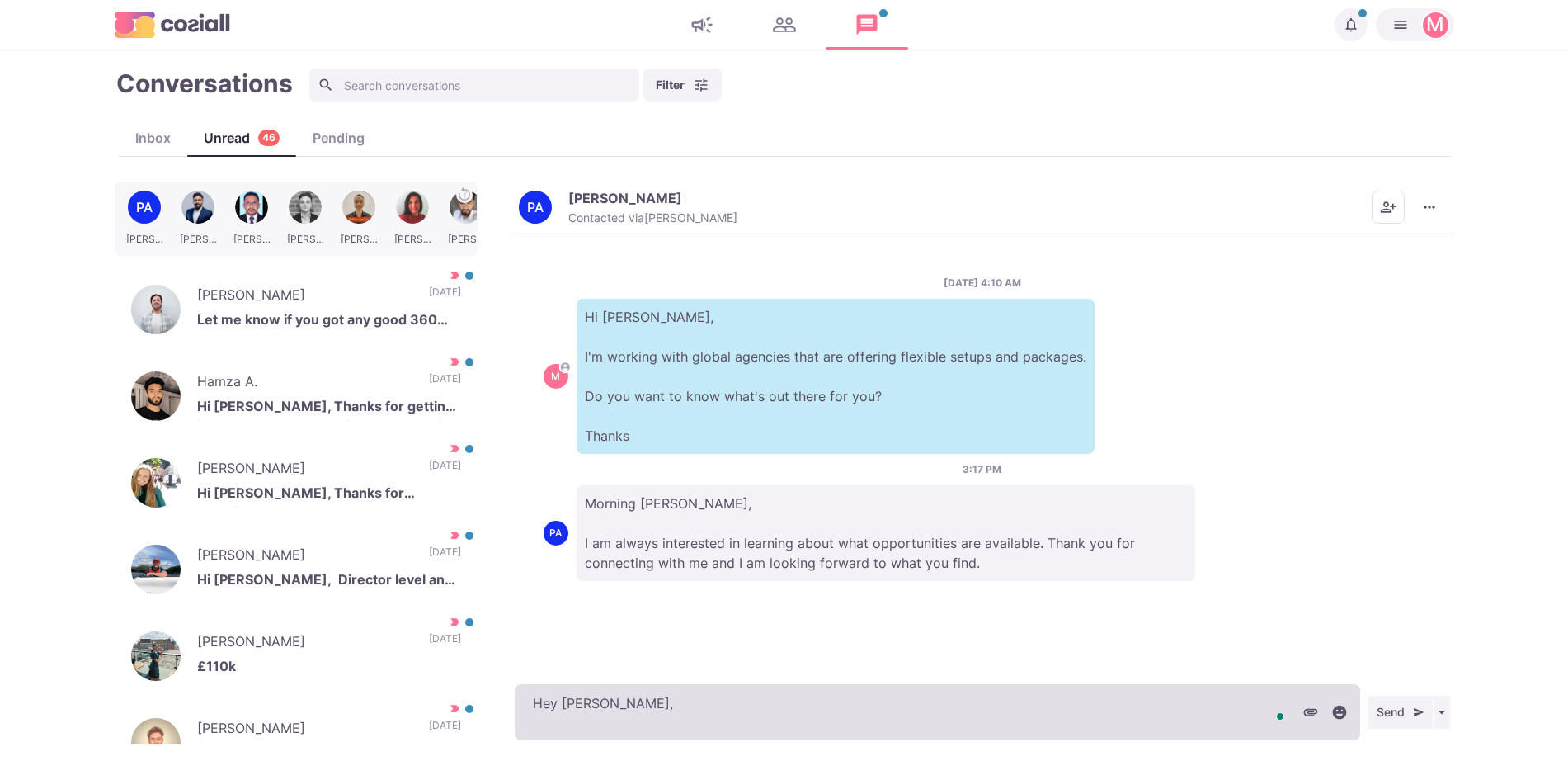
type textarea "x"
paste textarea "I work with over 500 clients that offer remote, hybrid, and non-remote position…"
type textarea "Hey [PERSON_NAME], I work with over 500 clients that offer remote, hybrid, and …"
type textarea "x"
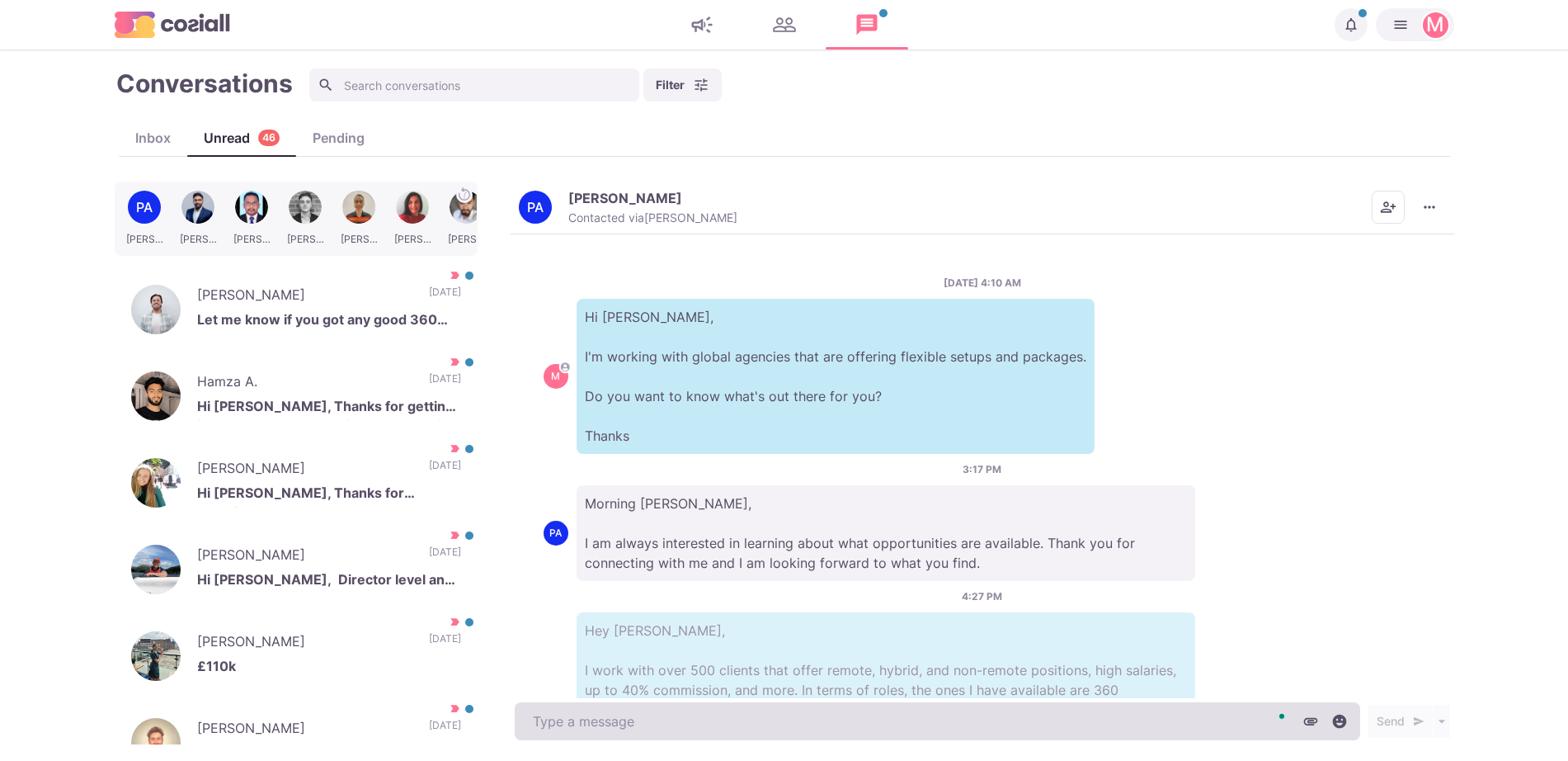
scroll to position [149, 0]
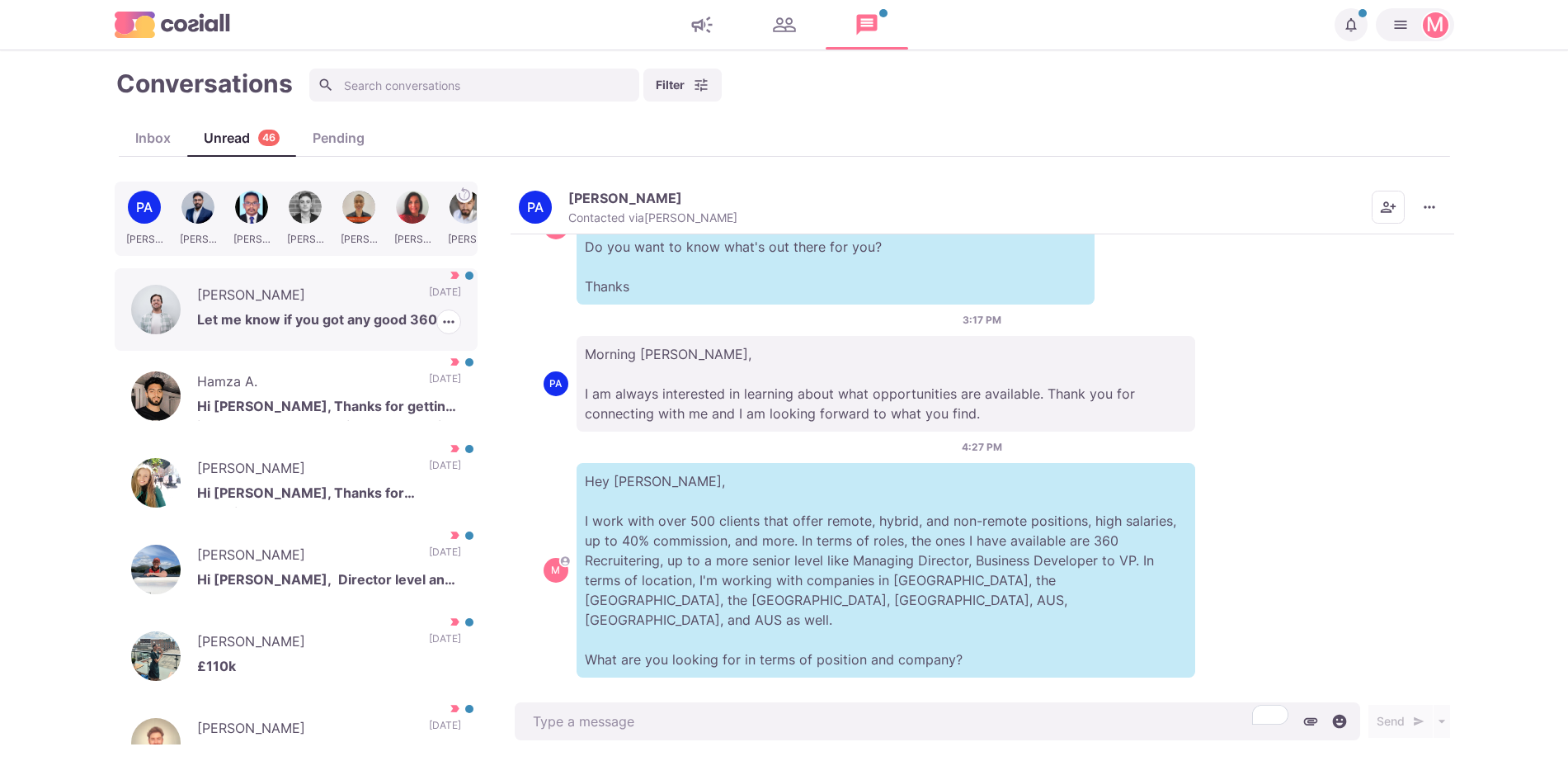
click at [440, 291] on p "[DATE]" at bounding box center [444, 296] width 32 height 25
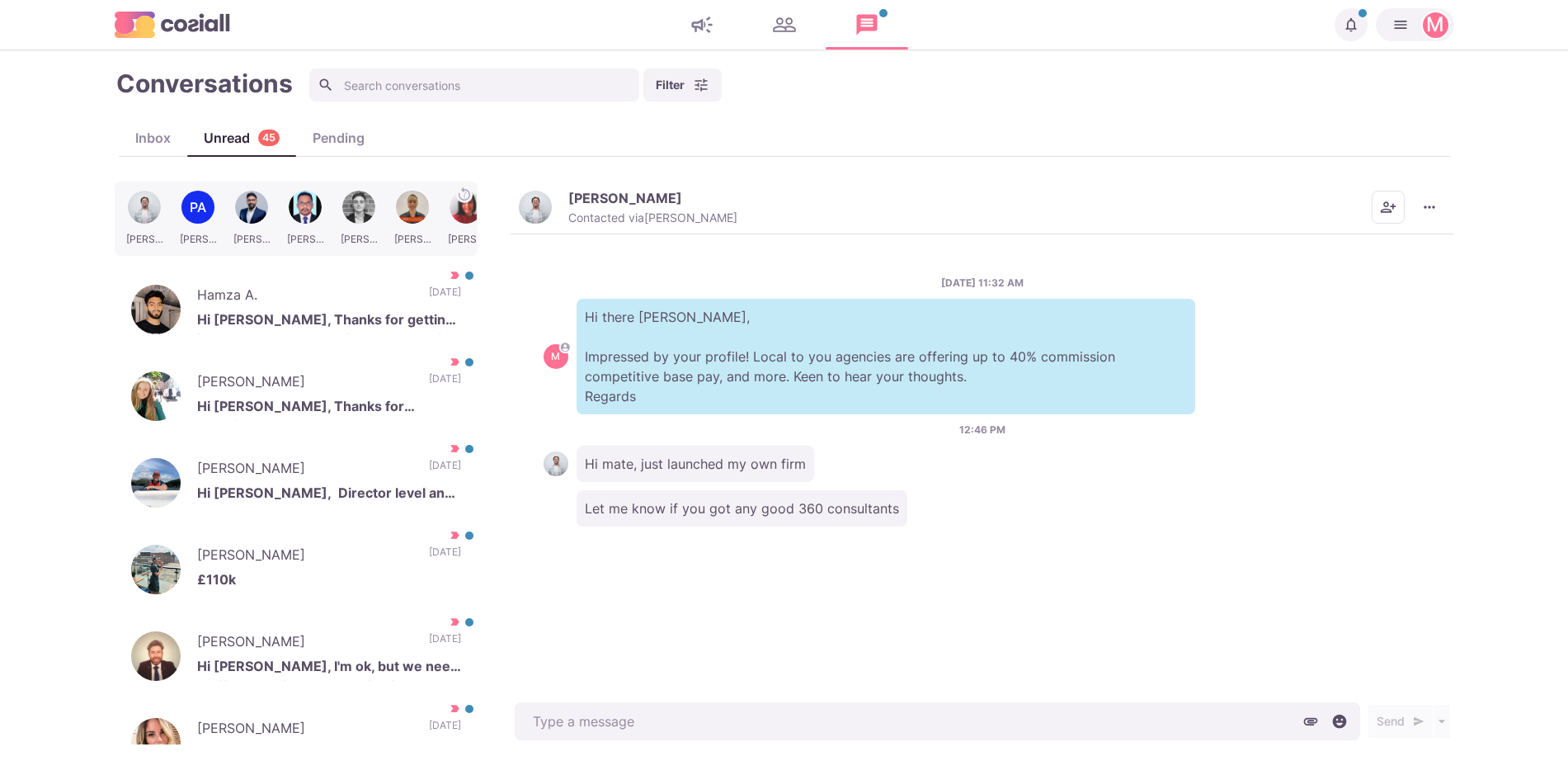
click at [1254, 453] on div "Hi mate, just launched my own firm" at bounding box center [982, 464] width 878 height 37
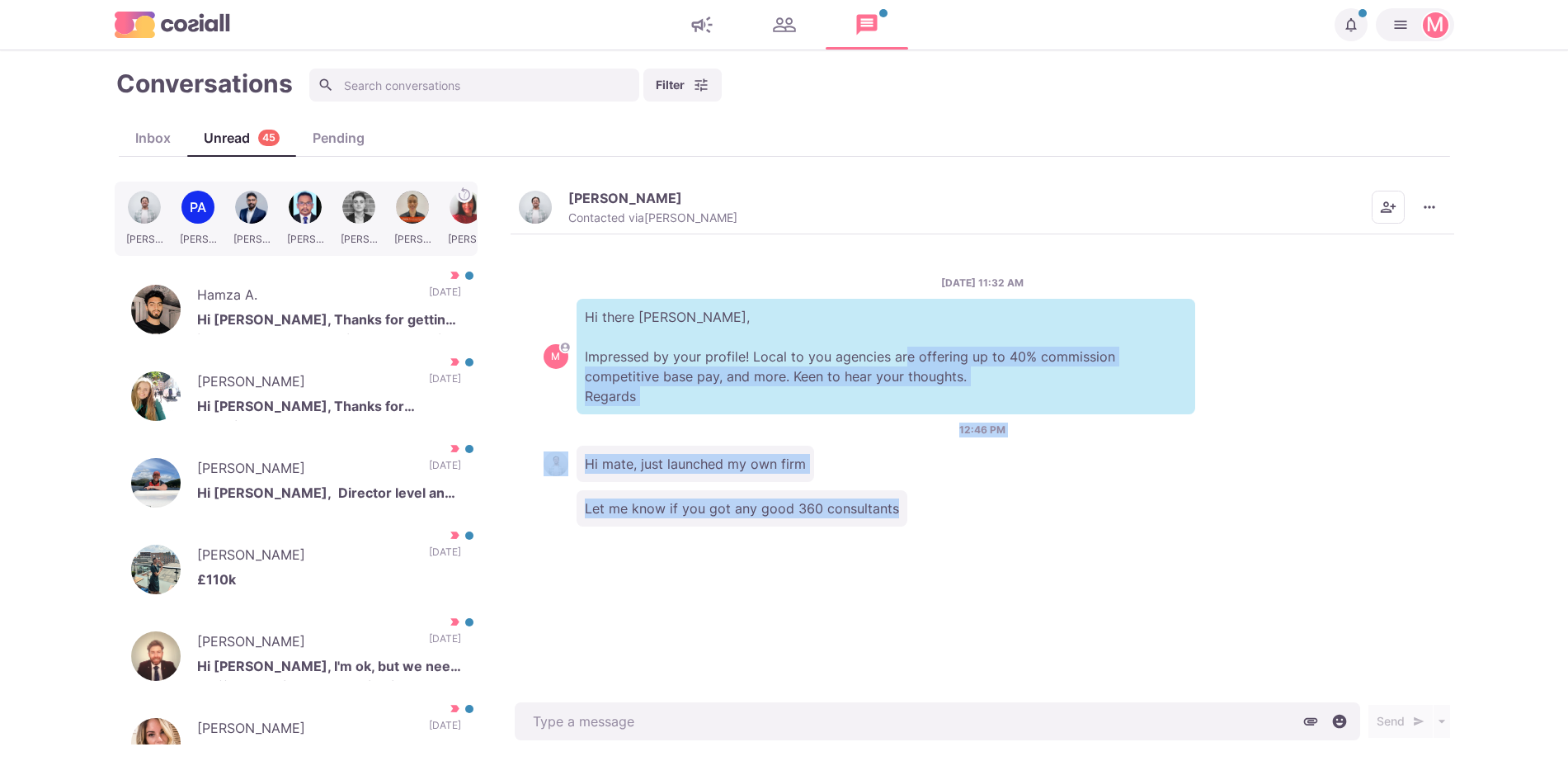
drag, startPoint x: 950, startPoint y: 365, endPoint x: 1064, endPoint y: 471, distance: 155.7
click at [1145, 643] on div "[DATE] 11:32 AM M Hi there [PERSON_NAME], Impressed by your profile! Local to y…" at bounding box center [982, 467] width 944 height 465
click at [1050, 452] on div "Hi mate, just launched my own firm" at bounding box center [982, 464] width 878 height 37
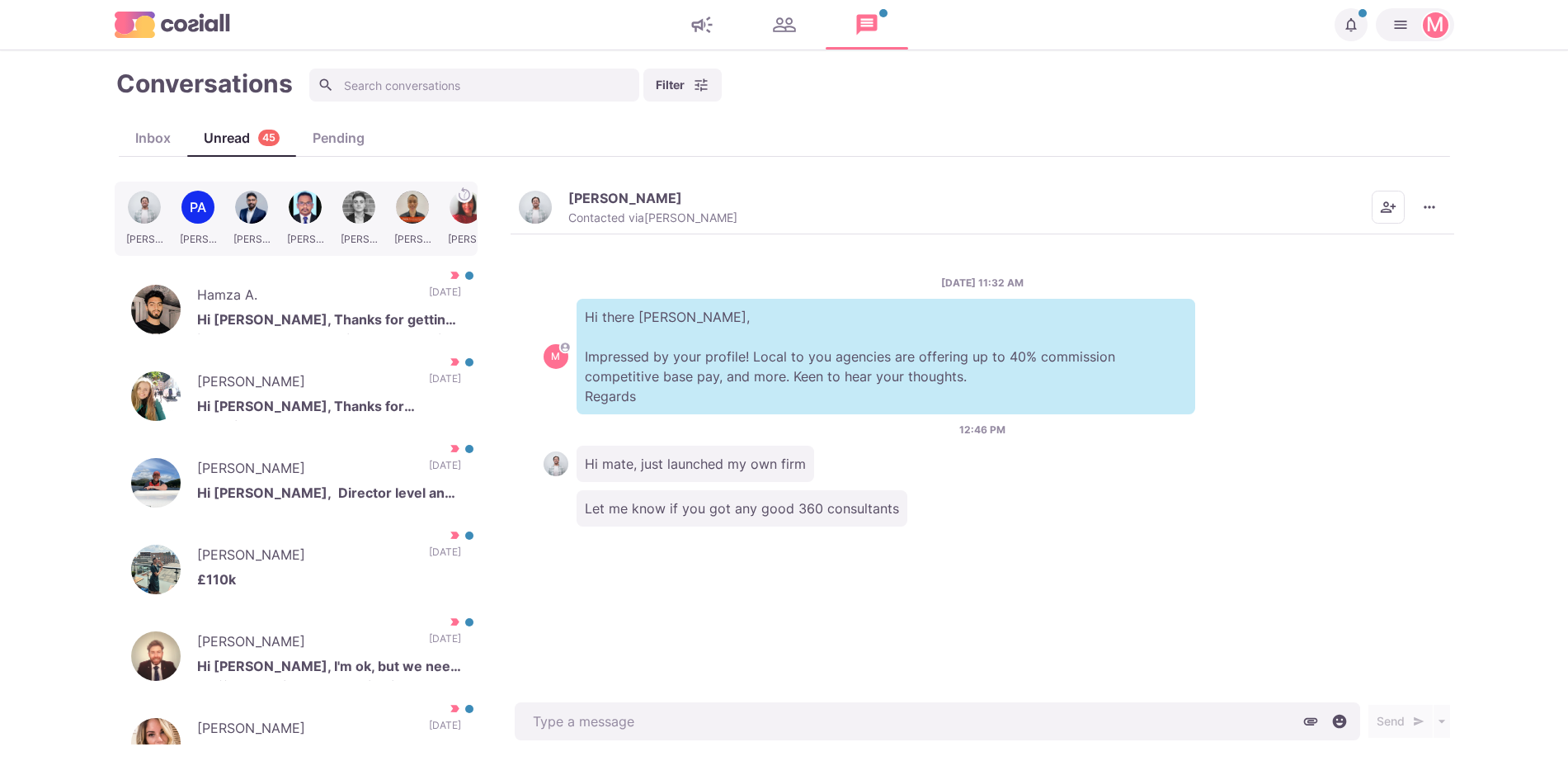
drag, startPoint x: 852, startPoint y: 378, endPoint x: 963, endPoint y: 541, distance: 197.2
click at [963, 541] on div "[DATE] 11:32 AM M Hi there [PERSON_NAME], Impressed by your profile! Local to y…" at bounding box center [982, 467] width 944 height 465
click at [729, 565] on div "[DATE] 11:32 AM M Hi there [PERSON_NAME], Impressed by your profile! Local to y…" at bounding box center [982, 467] width 944 height 465
click at [1423, 190] on div "[PERSON_NAME] Contacted via [PERSON_NAME] [PERSON_NAME] as Unread Mark as Not I…" at bounding box center [982, 208] width 944 height 53
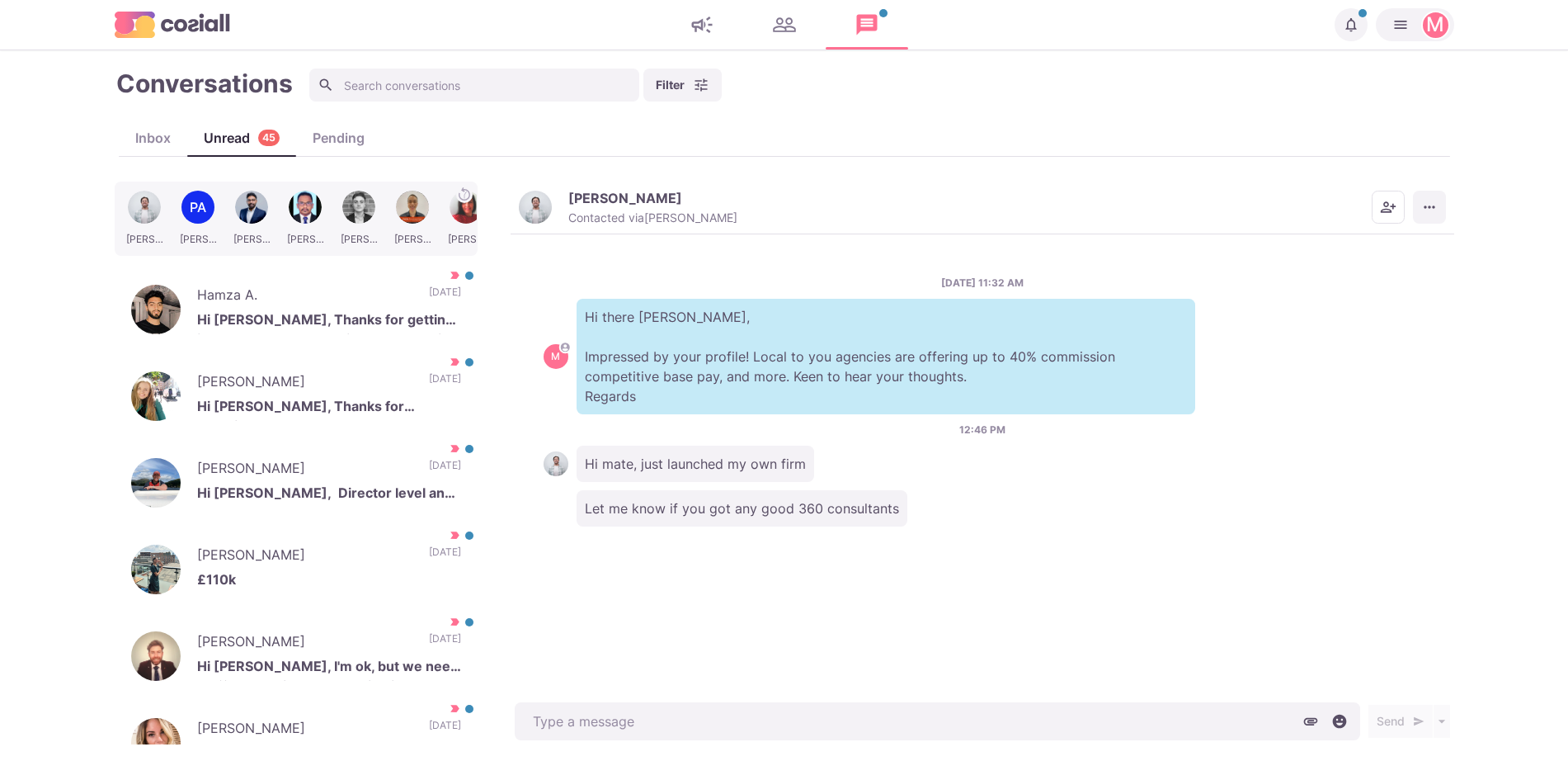
click at [1426, 201] on icon "More menu" at bounding box center [1429, 207] width 17 height 17
click at [1414, 240] on button "Mark as Unread" at bounding box center [1364, 248] width 160 height 26
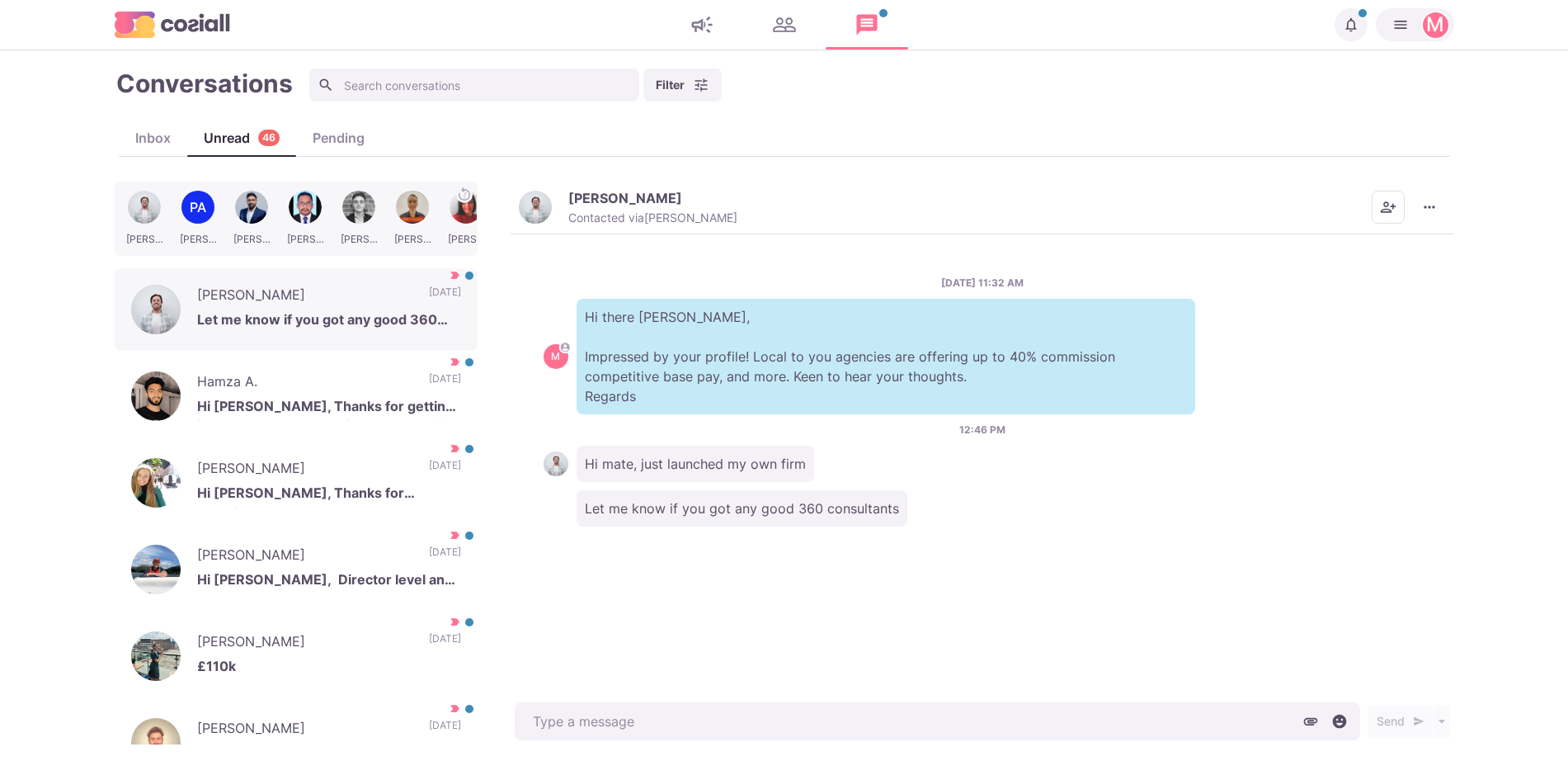
type textarea "x"
